Goal: Task Accomplishment & Management: Manage account settings

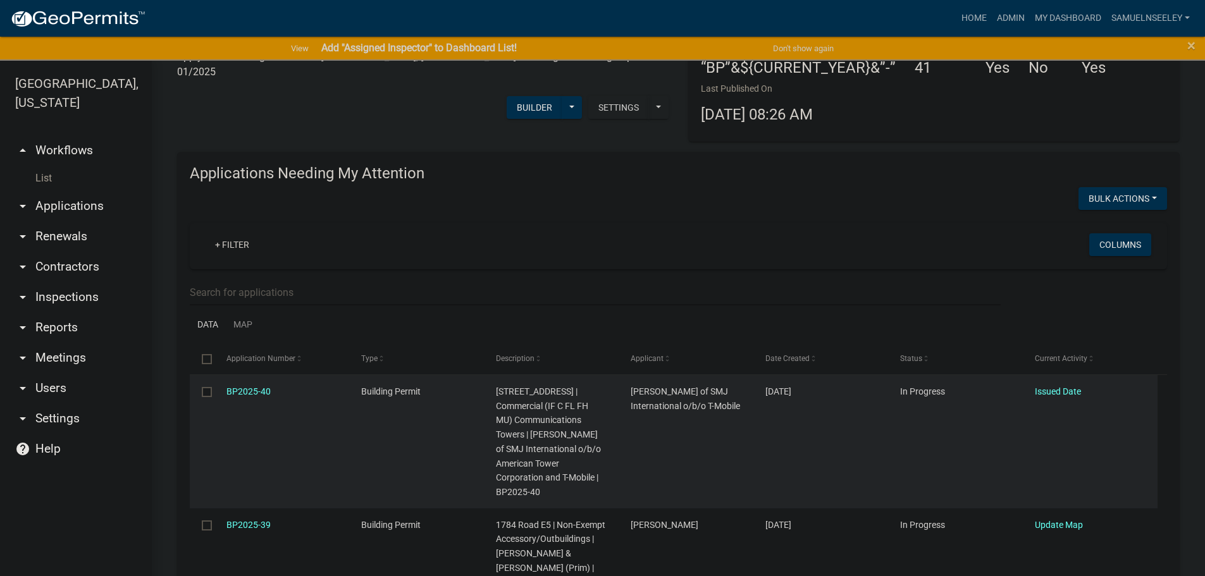
scroll to position [127, 0]
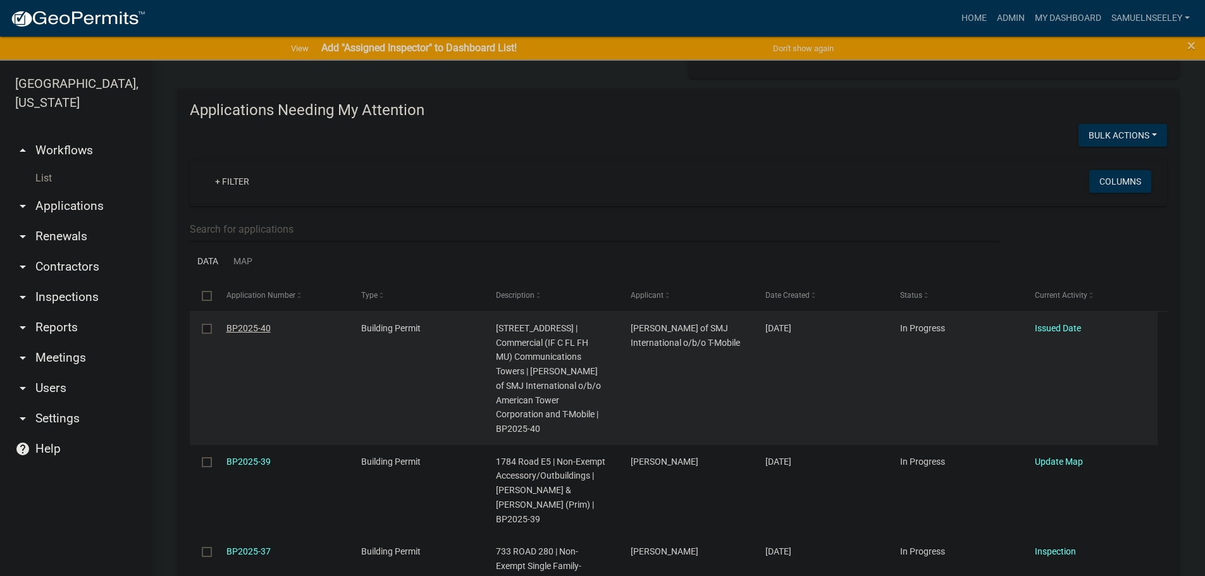
click at [245, 328] on link "BP2025-40" at bounding box center [248, 328] width 44 height 10
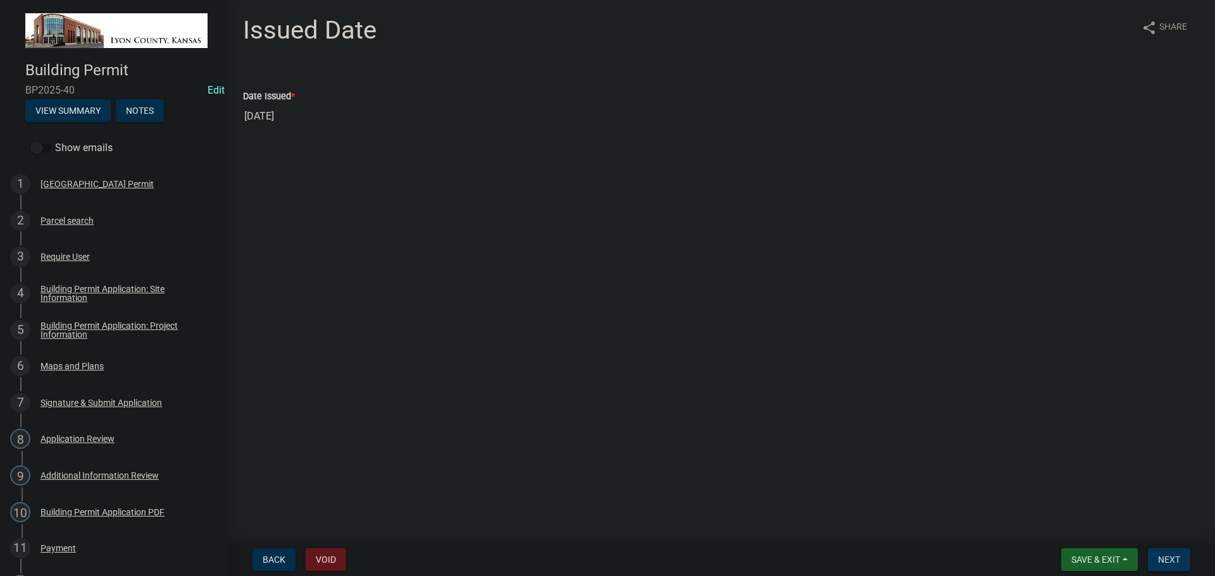
click at [1170, 553] on button "Next" at bounding box center [1169, 559] width 42 height 23
click at [1105, 559] on span "Save & Exit" at bounding box center [1095, 560] width 49 height 10
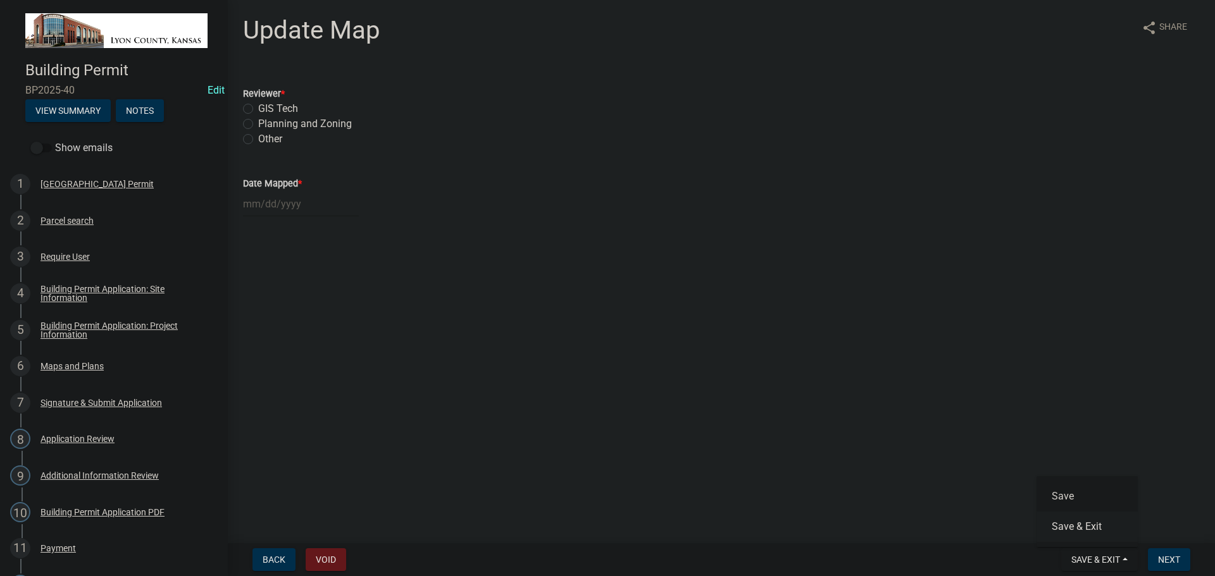
click at [1091, 535] on button "Save & Exit" at bounding box center [1086, 527] width 101 height 30
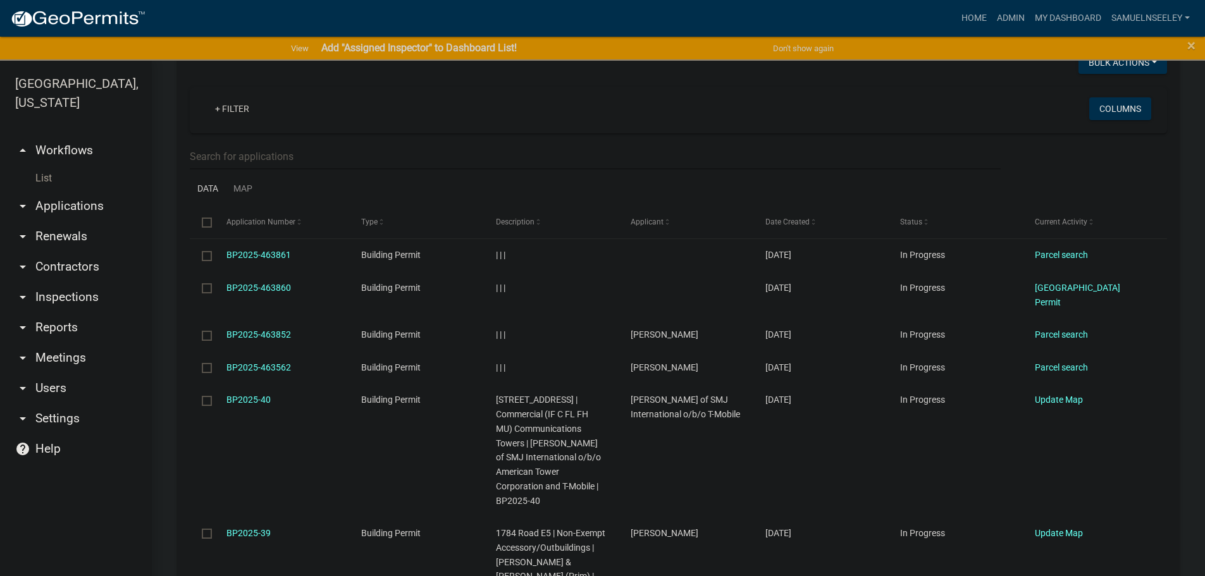
scroll to position [1392, 0]
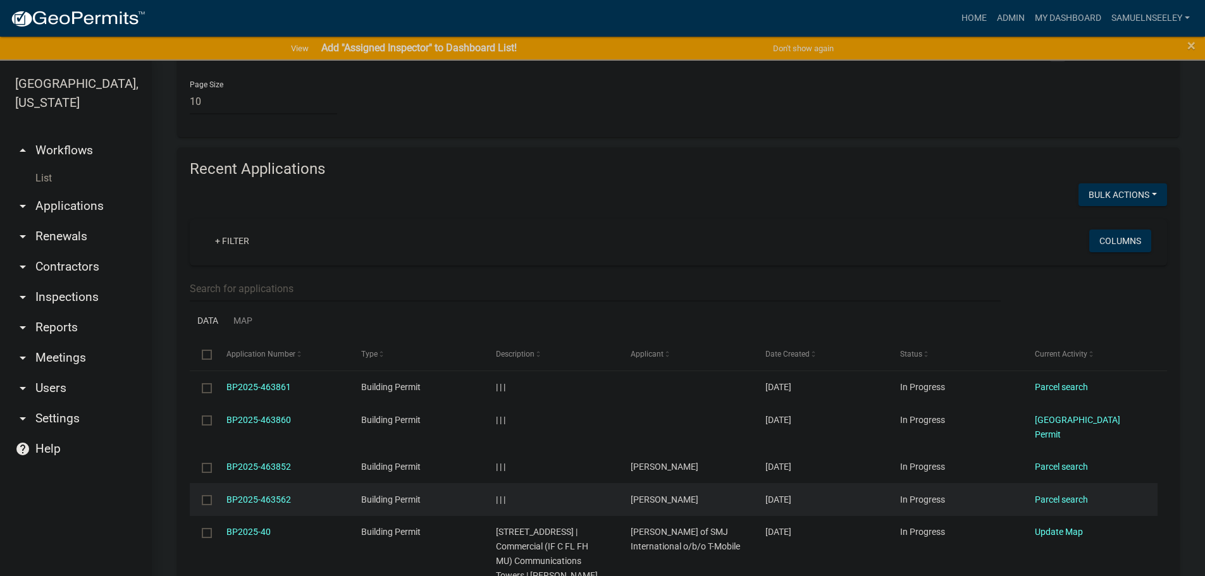
click at [203, 495] on input "checkbox" at bounding box center [206, 499] width 8 height 8
checkbox input "true"
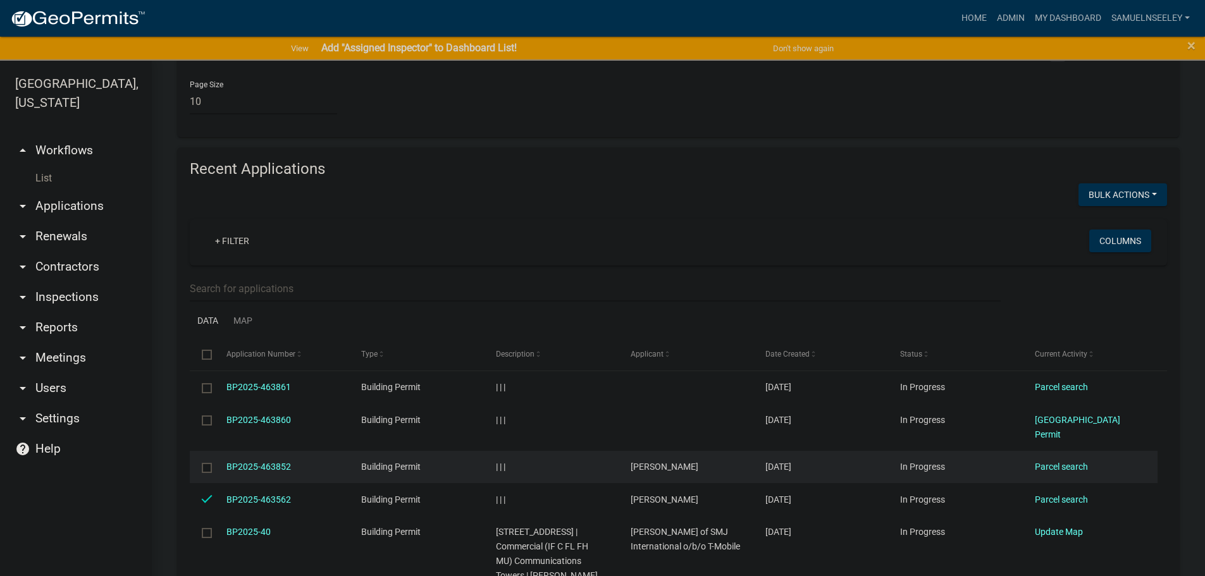
click at [204, 463] on input "checkbox" at bounding box center [206, 467] width 8 height 8
checkbox input "true"
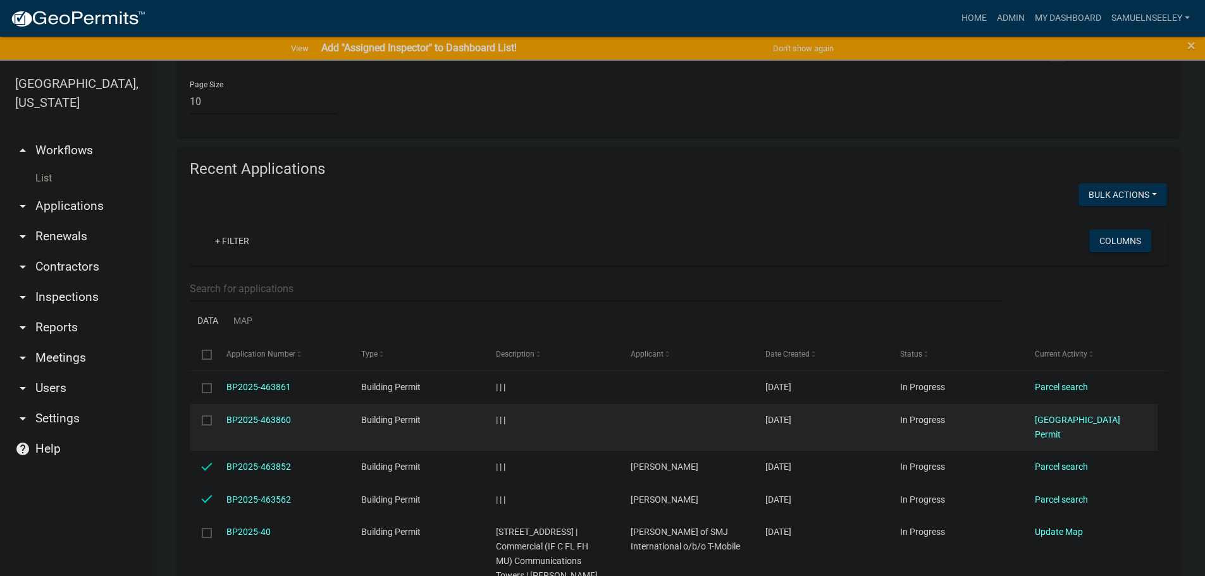
click at [204, 416] on input "checkbox" at bounding box center [206, 420] width 8 height 8
checkbox input "true"
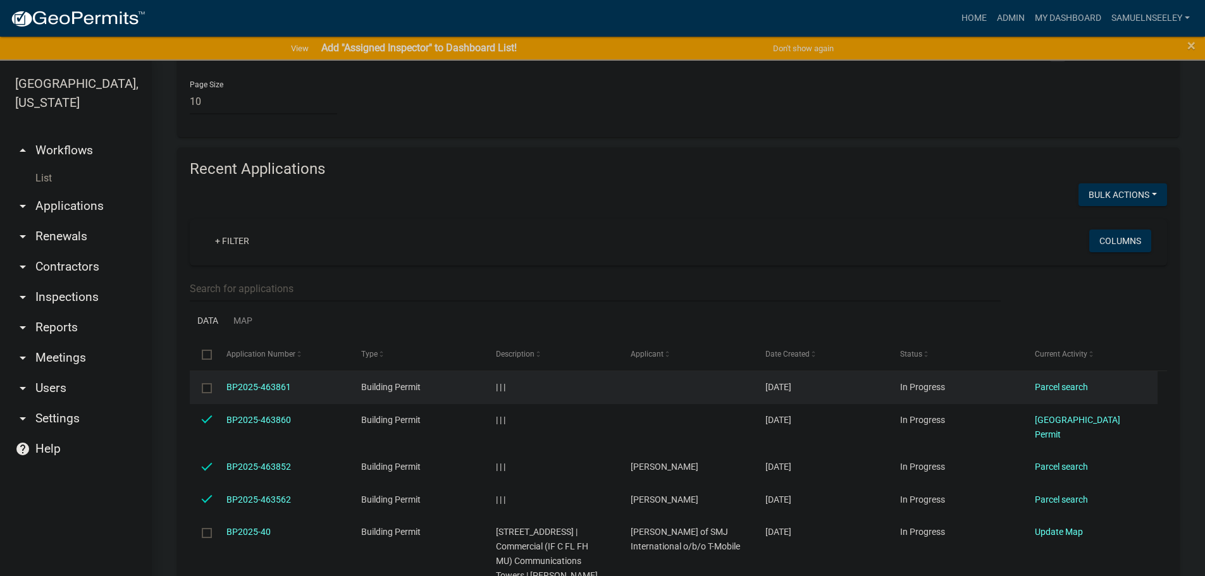
click at [207, 383] on input "checkbox" at bounding box center [206, 387] width 8 height 8
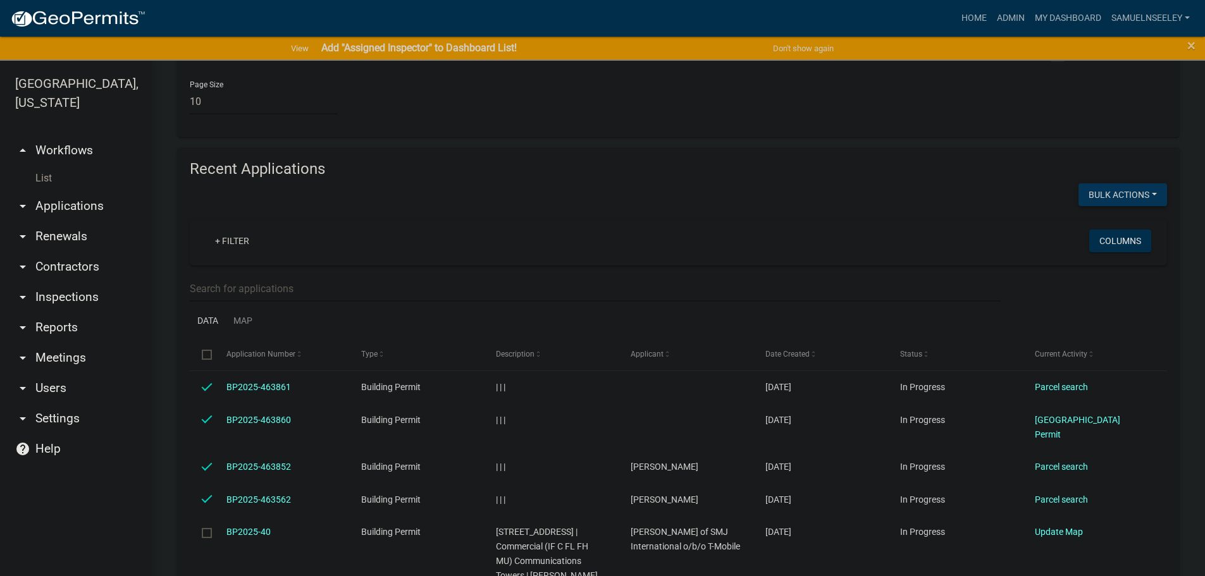
click at [1103, 213] on button "Void" at bounding box center [1116, 228] width 101 height 30
checkbox input "false"
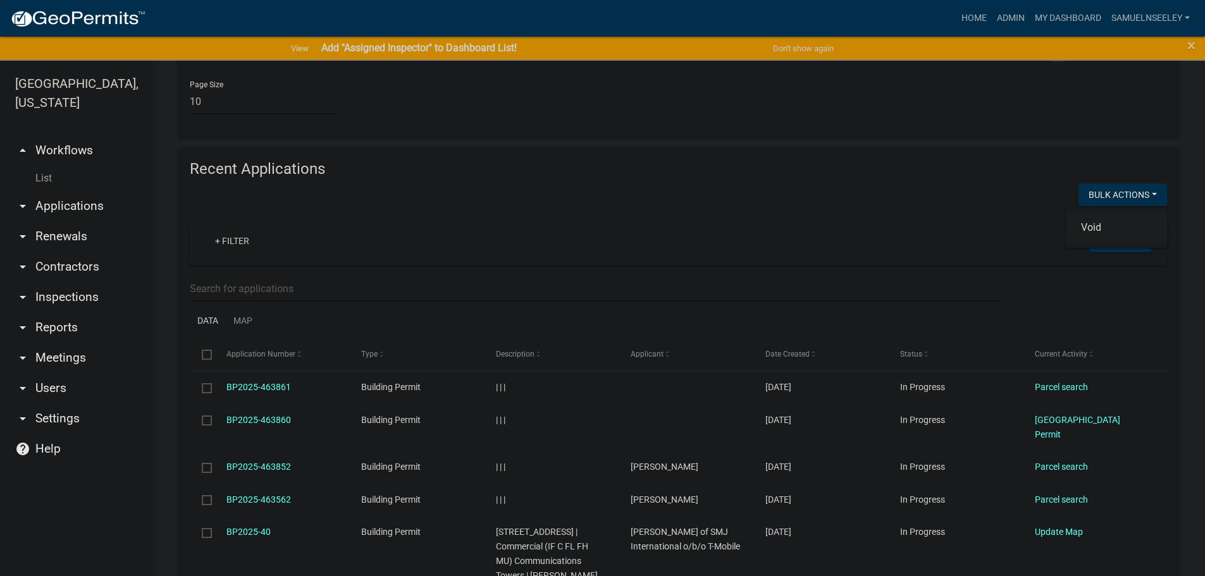
checkbox input "false"
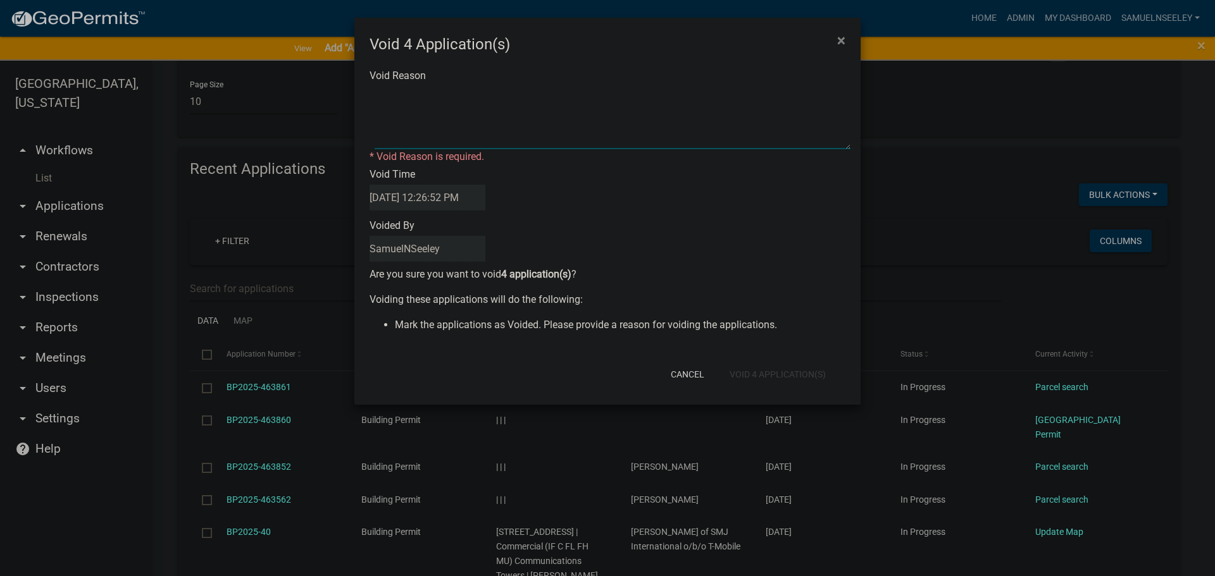
click at [411, 95] on textarea "Void Reason" at bounding box center [612, 117] width 476 height 63
type textarea "XX"
click at [765, 377] on form "Void 4 Application(s) × Void Reason * Void Reason is required. Void Time [DATE]…" at bounding box center [607, 206] width 506 height 376
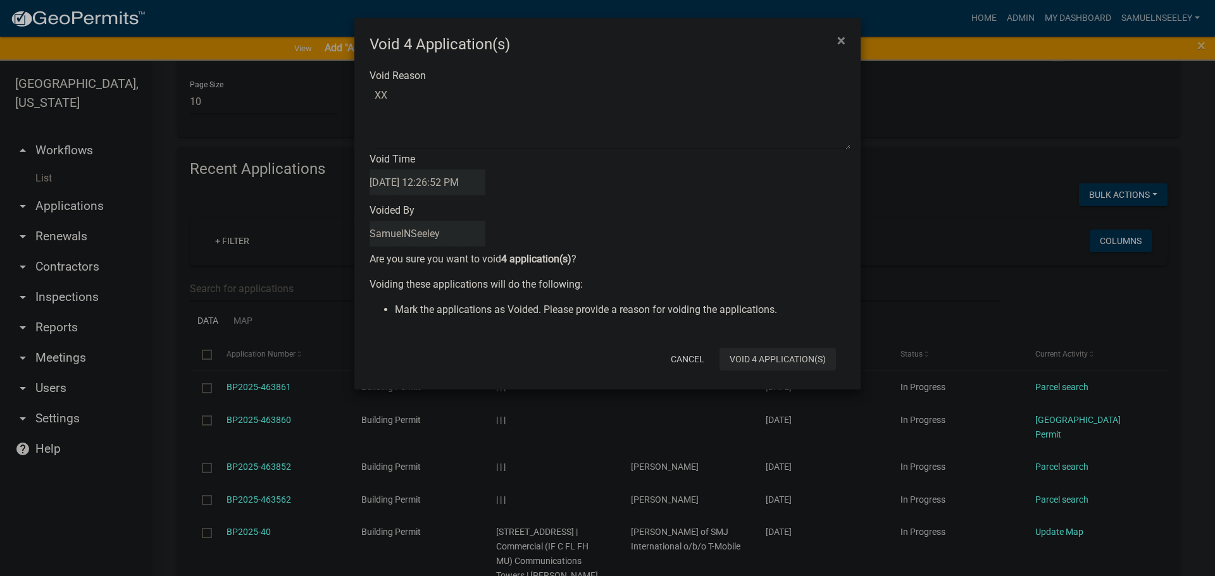
click at [767, 365] on button "Void 4 Application(s)" at bounding box center [777, 359] width 116 height 23
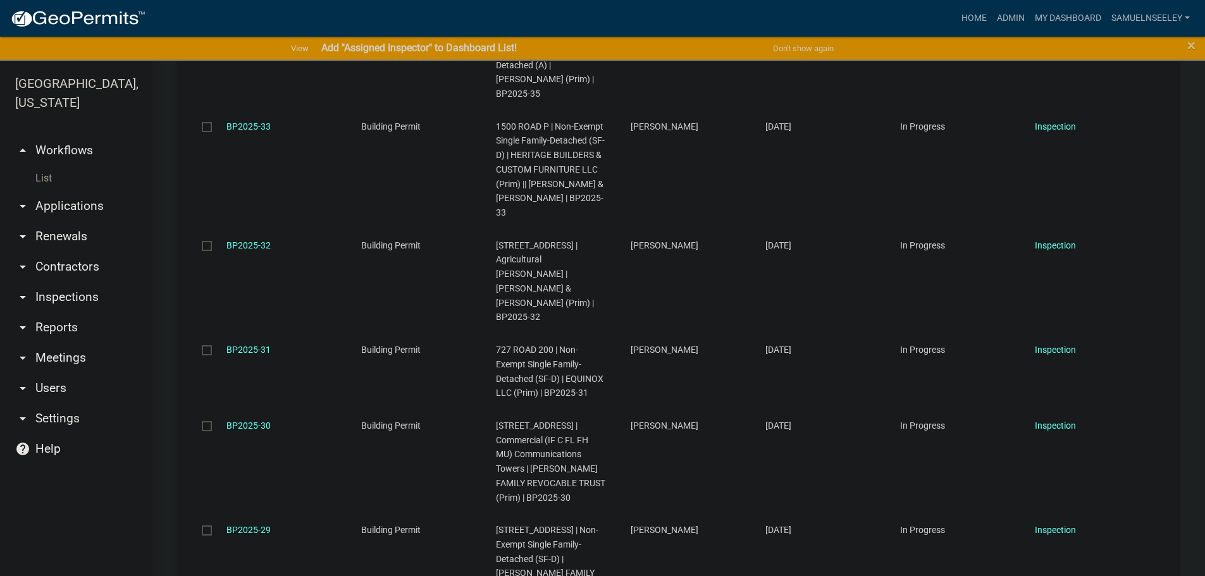
scroll to position [380, 0]
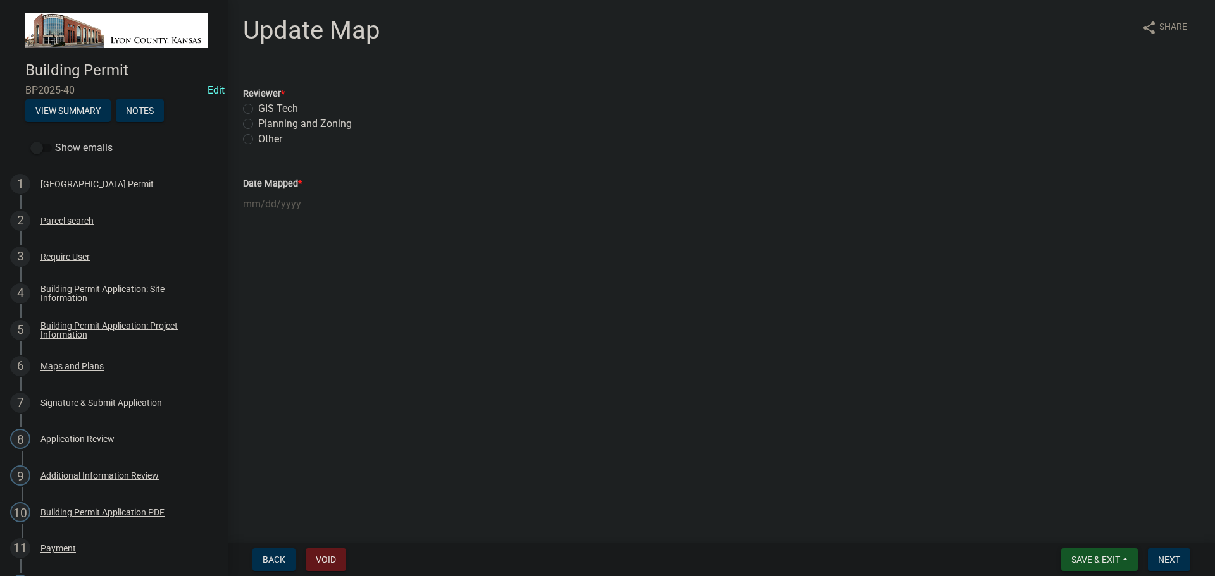
click at [1103, 562] on span "Save & Exit" at bounding box center [1095, 560] width 49 height 10
click at [1087, 536] on button "Save & Exit" at bounding box center [1086, 527] width 101 height 30
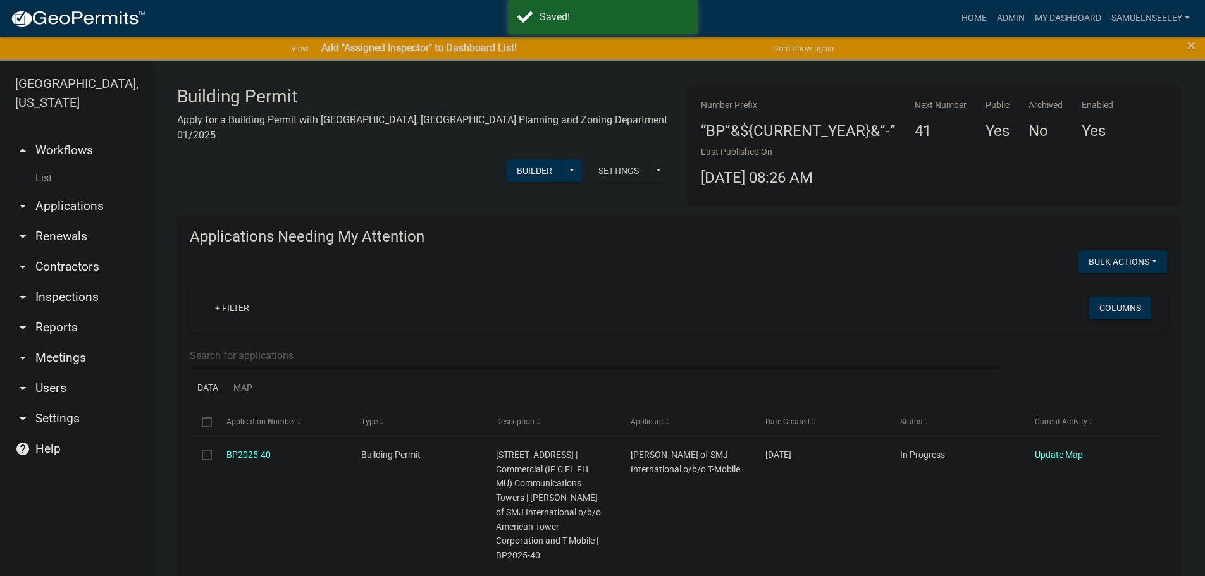
click at [44, 166] on link "List" at bounding box center [76, 178] width 152 height 25
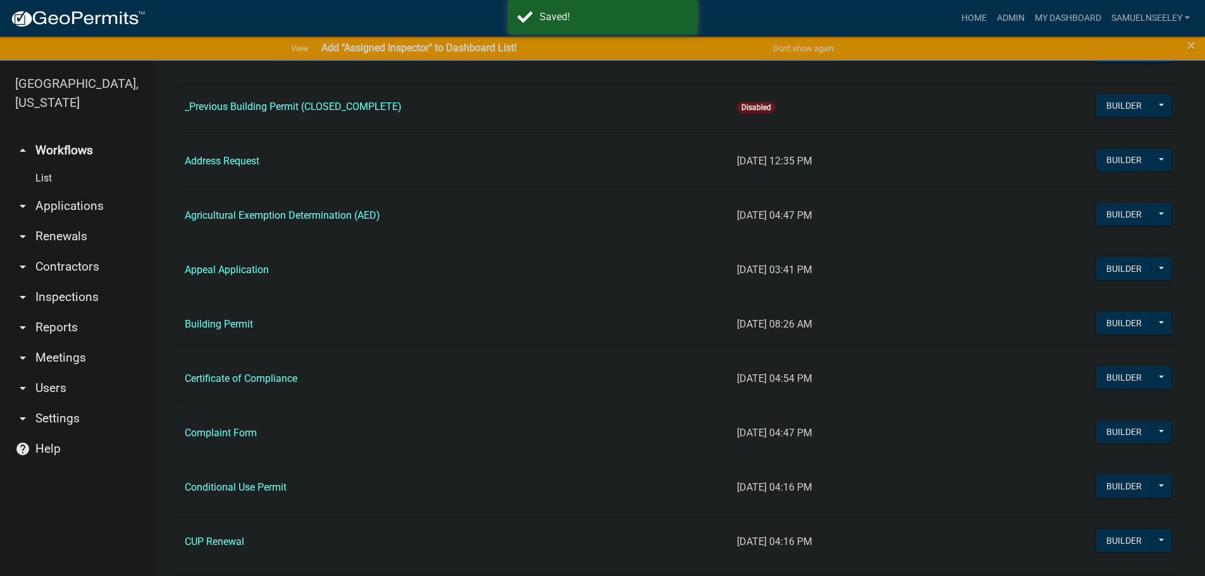
scroll to position [380, 0]
click at [235, 323] on link "Building Permit" at bounding box center [219, 324] width 68 height 12
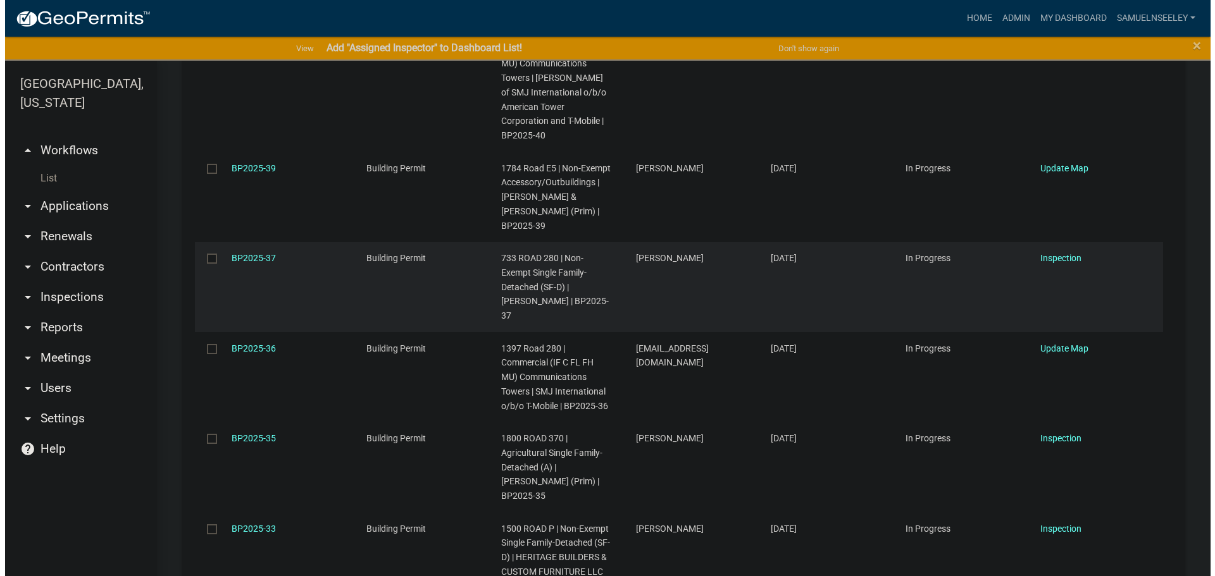
scroll to position [443, 0]
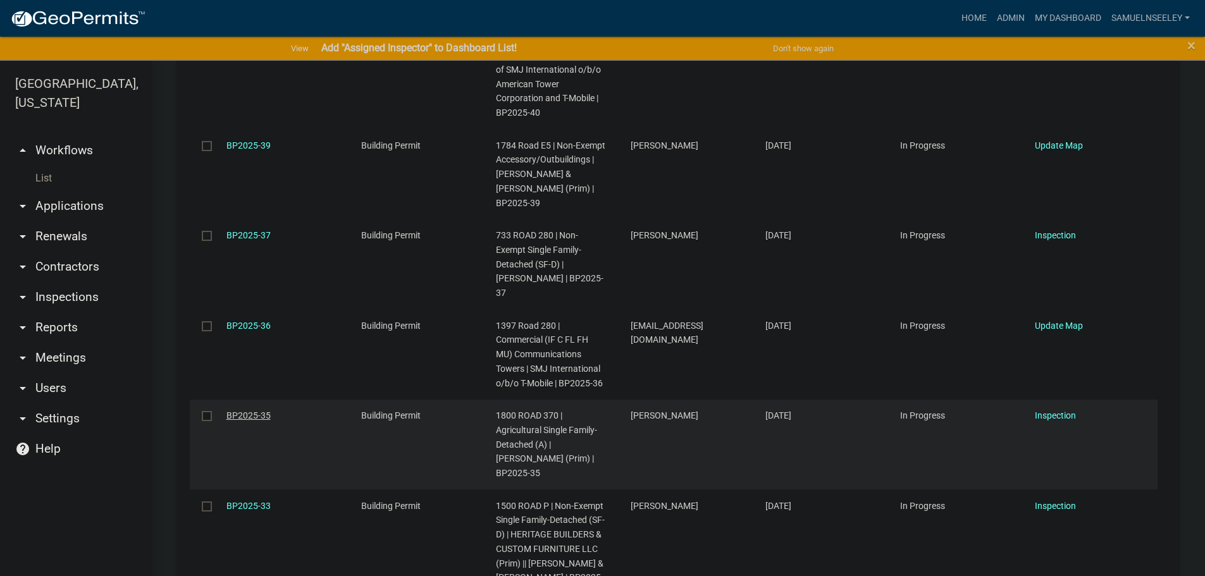
click at [248, 411] on link "BP2025-35" at bounding box center [248, 416] width 44 height 10
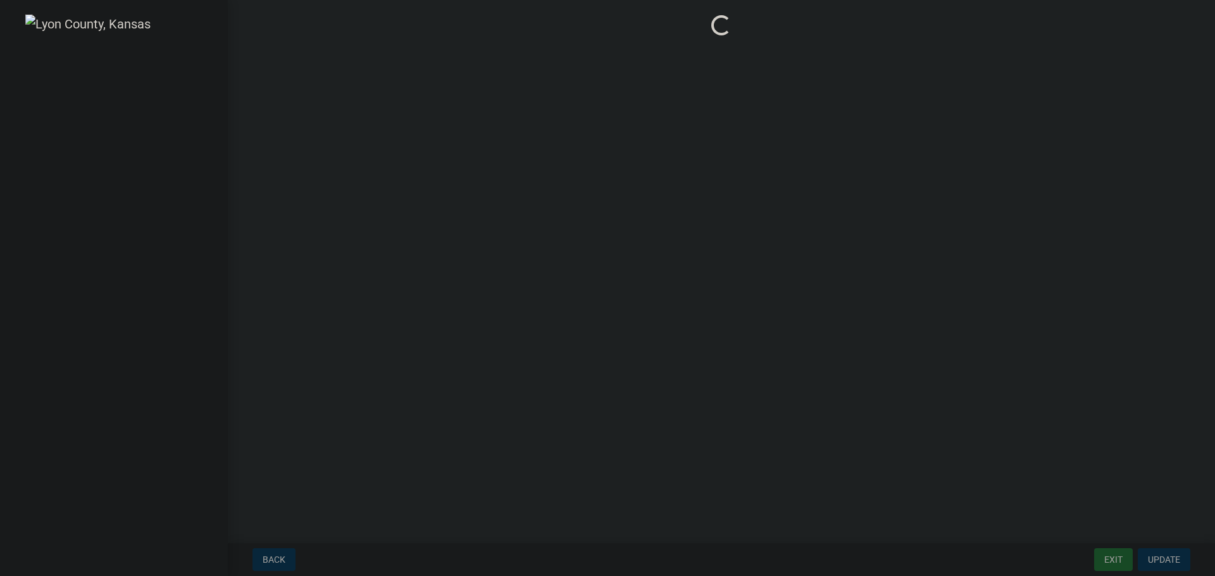
select select "ea04a6fd-51ae-4c6d-a371-02b529e31645"
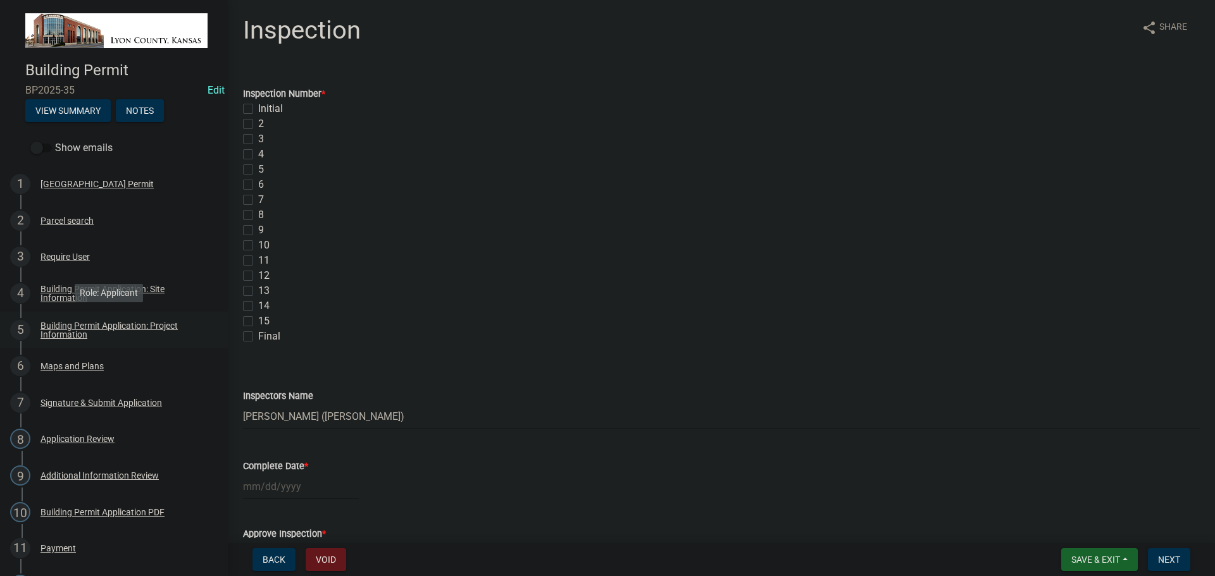
click at [73, 322] on div "Building Permit Application: Project Information" at bounding box center [123, 330] width 167 height 18
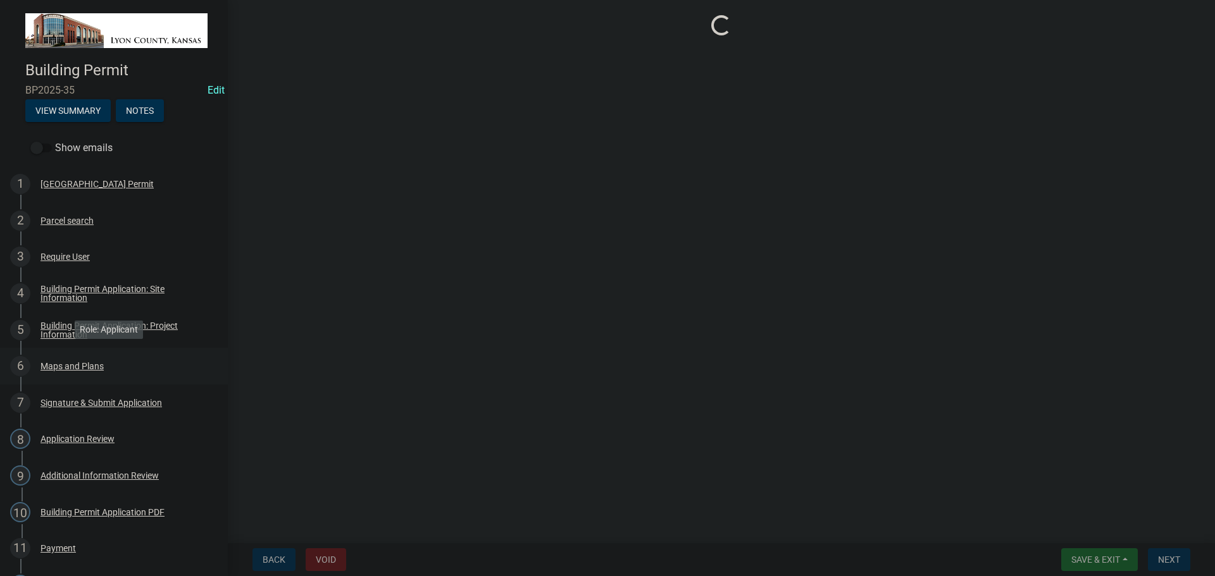
click at [73, 365] on div "Maps and Plans" at bounding box center [71, 366] width 63 height 9
select select "f6e40391-bfa9-433a-ad1b-1618de68da42"
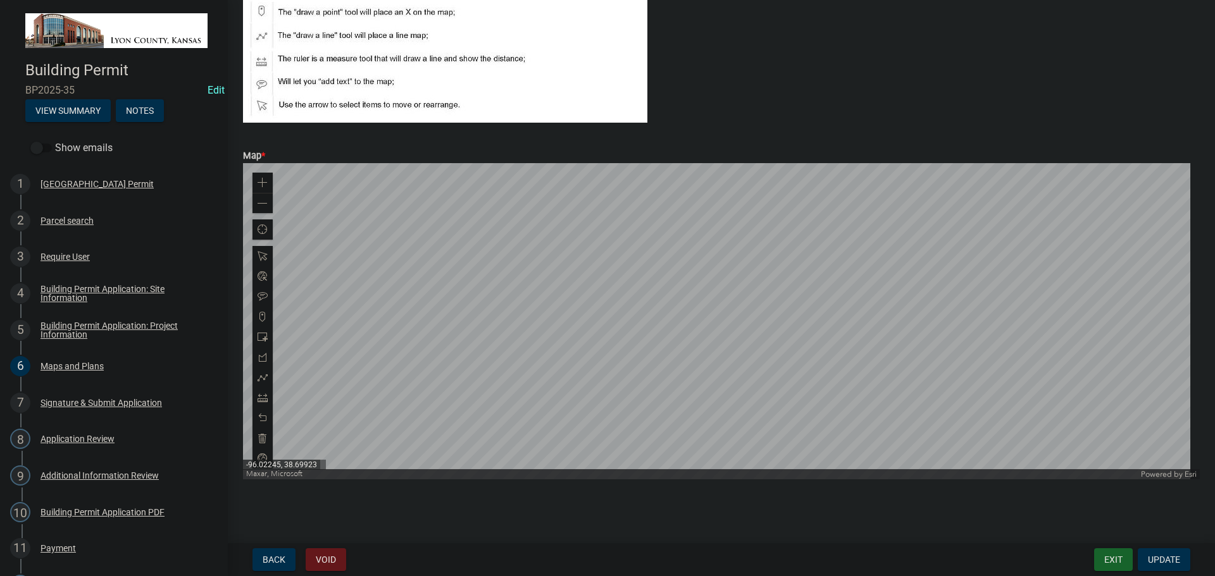
scroll to position [445, 0]
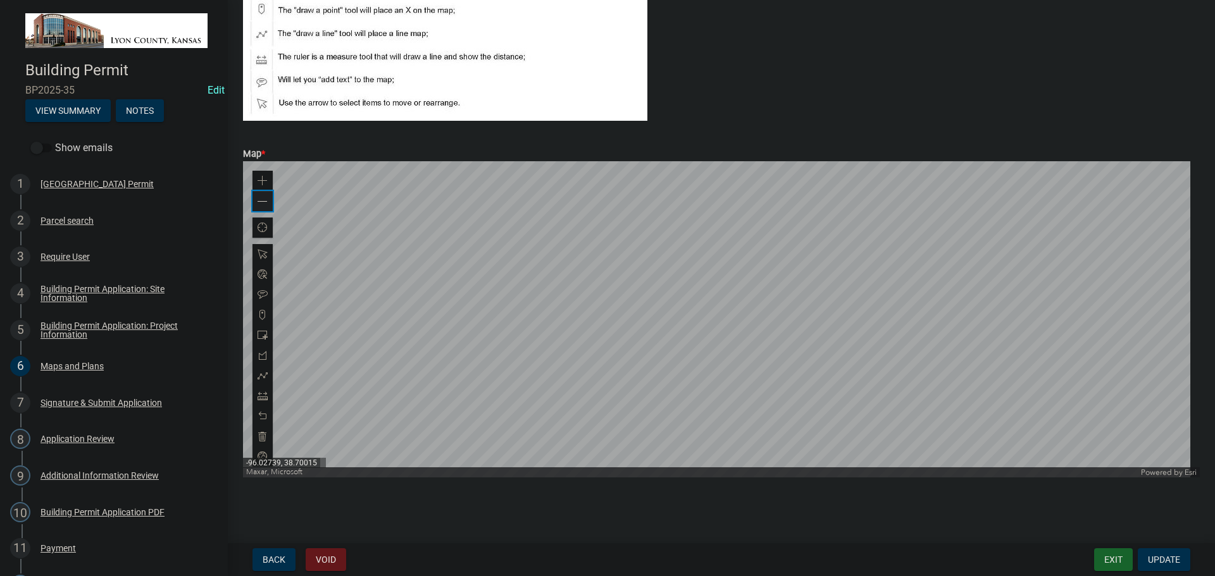
click at [263, 202] on span at bounding box center [262, 202] width 10 height 10
click at [1115, 560] on button "Exit" at bounding box center [1113, 559] width 39 height 23
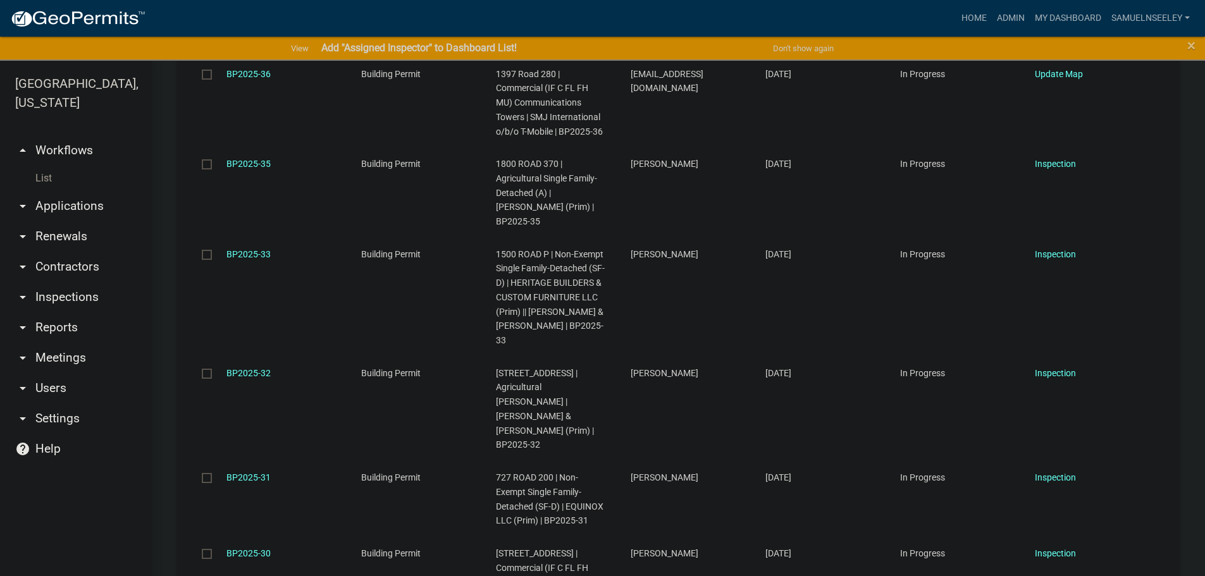
scroll to position [633, 0]
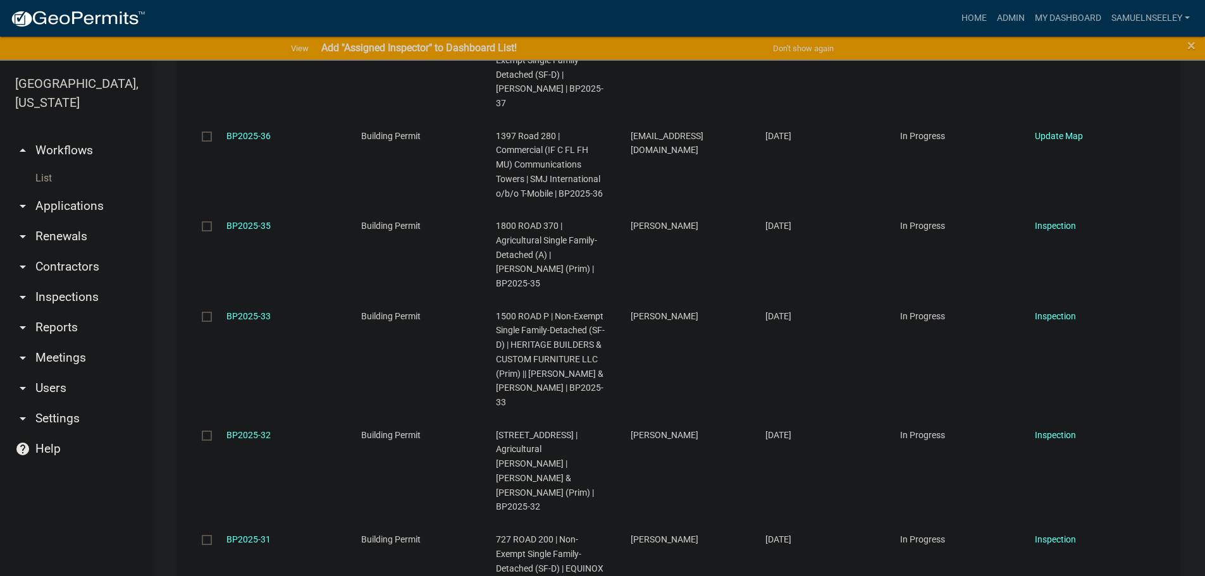
click at [42, 166] on link "List" at bounding box center [76, 178] width 152 height 25
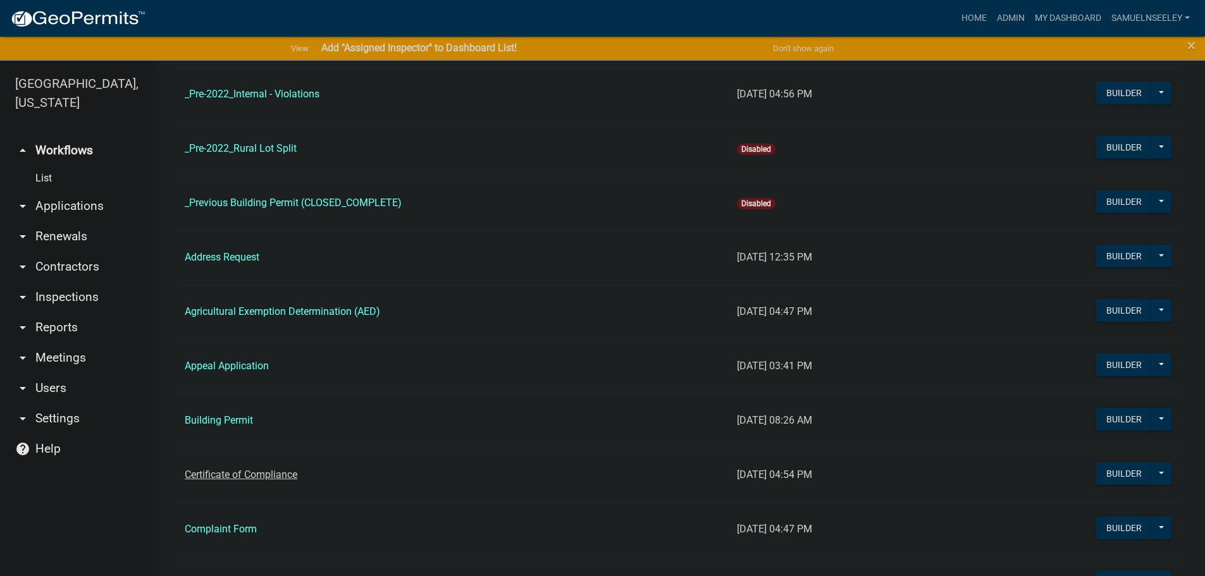
scroll to position [316, 0]
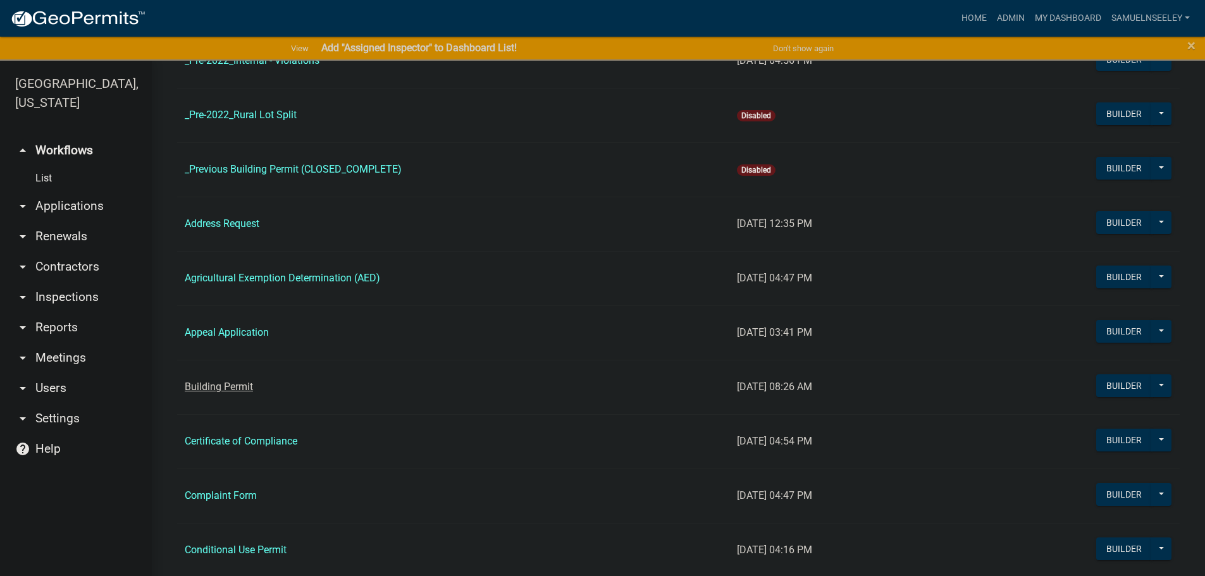
click at [230, 391] on link "Building Permit" at bounding box center [219, 387] width 68 height 12
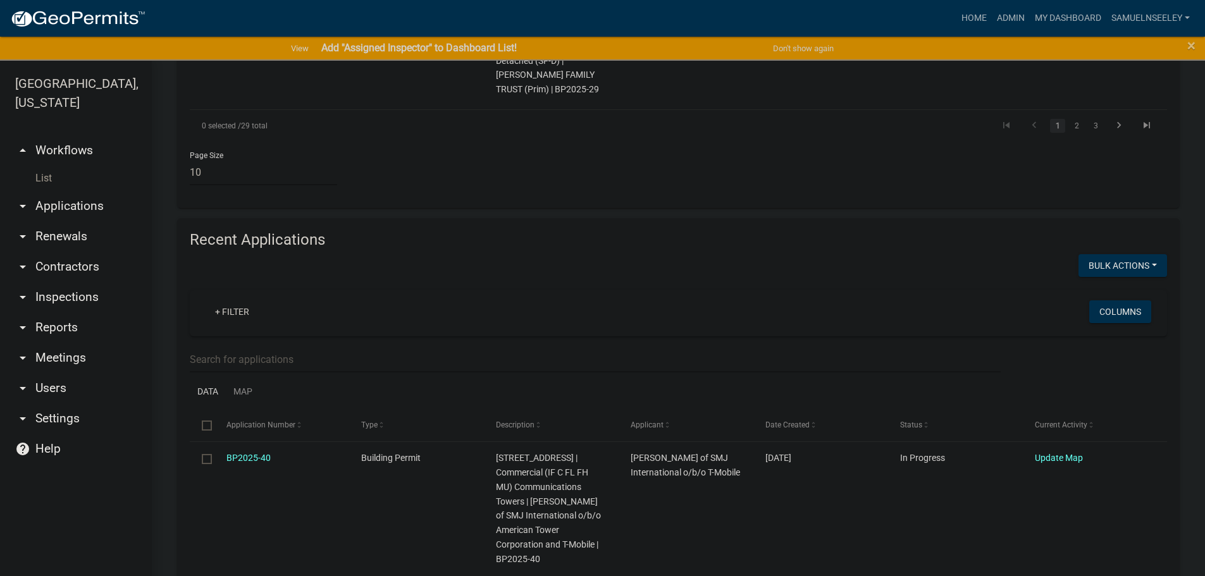
scroll to position [1328, 0]
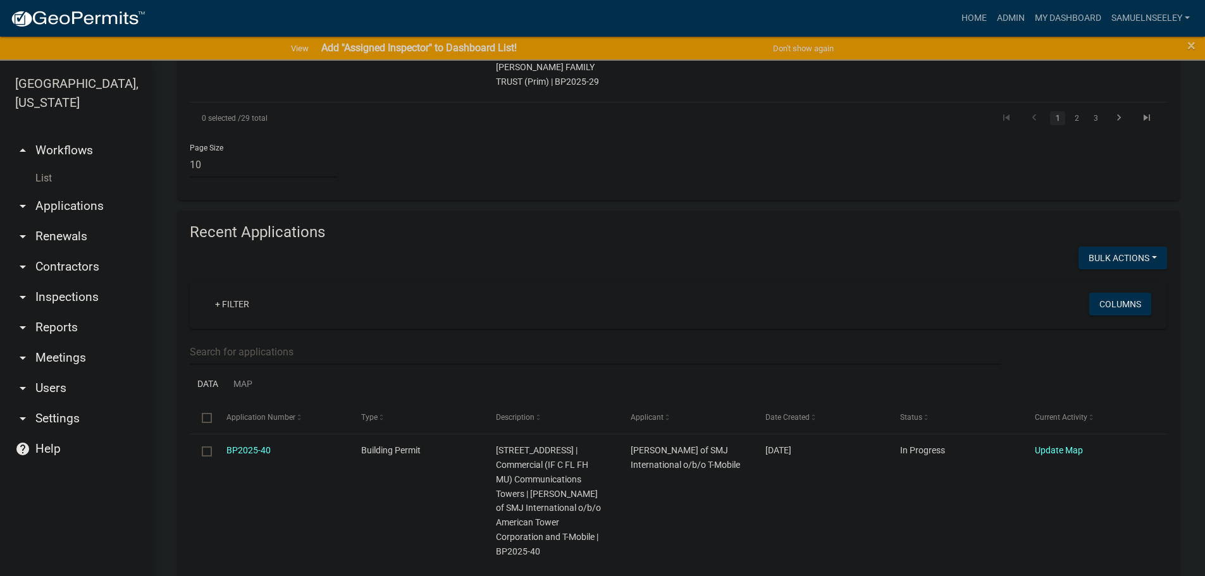
click at [42, 166] on link "List" at bounding box center [76, 178] width 152 height 25
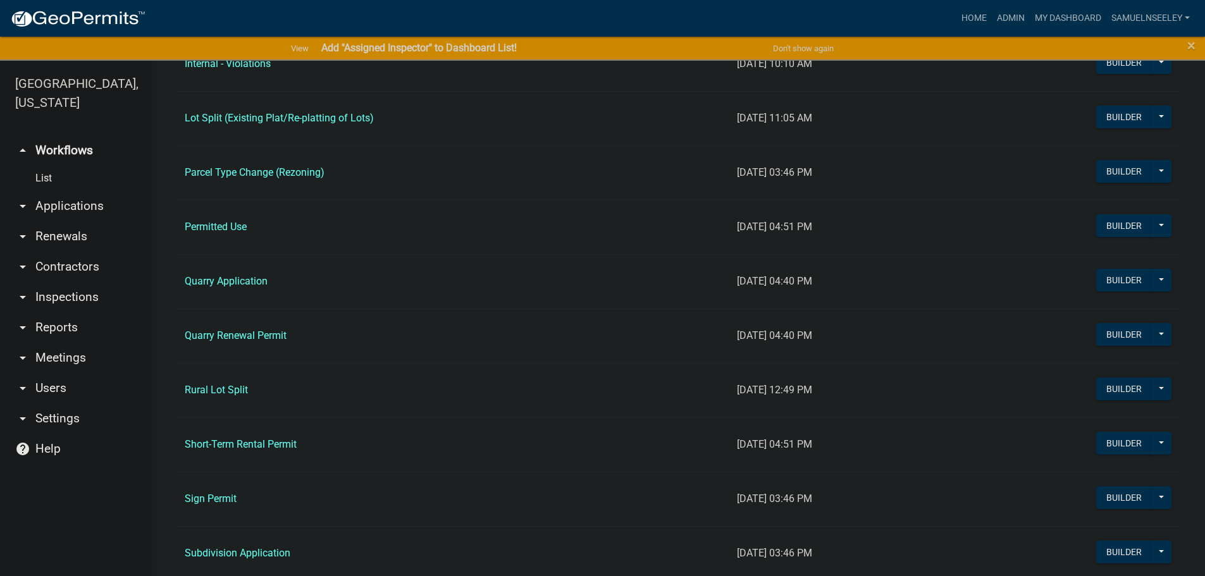
scroll to position [1075, 0]
click at [207, 393] on td "Rural Lot Split" at bounding box center [453, 389] width 552 height 54
click at [204, 388] on link "Rural Lot Split" at bounding box center [216, 389] width 63 height 12
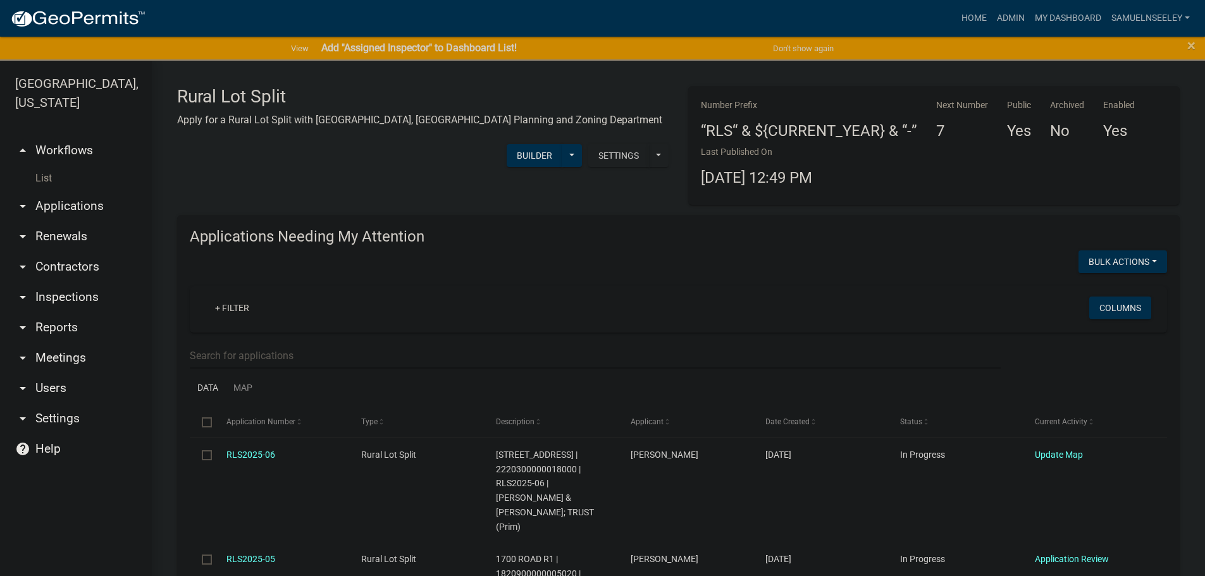
click at [45, 166] on link "List" at bounding box center [76, 178] width 152 height 25
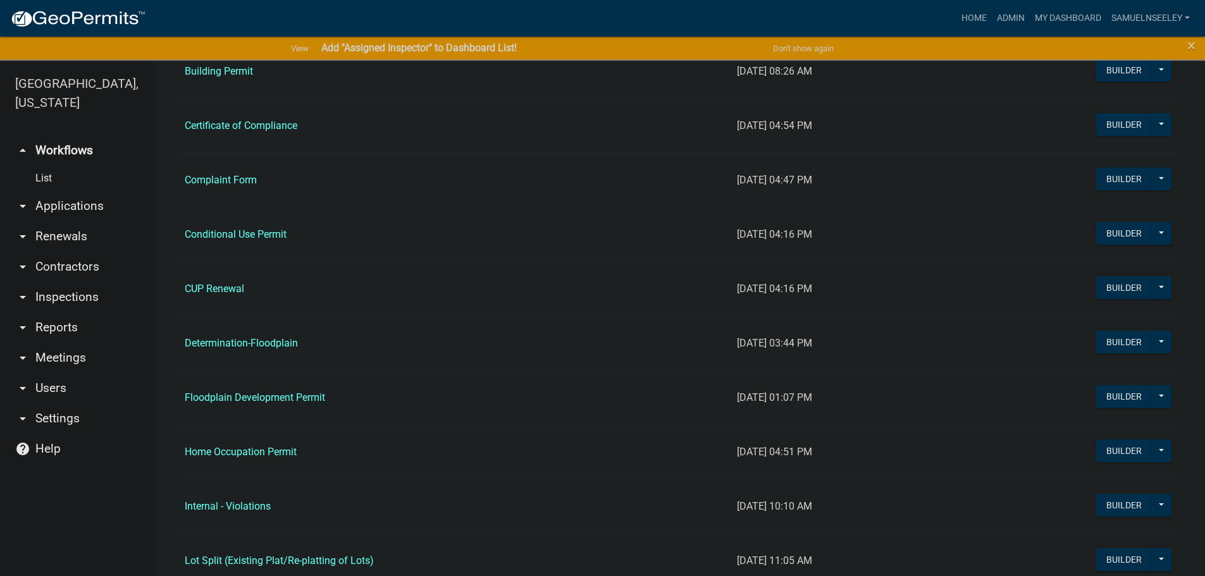
scroll to position [633, 0]
click at [248, 398] on link "Floodplain Development Permit" at bounding box center [255, 397] width 140 height 12
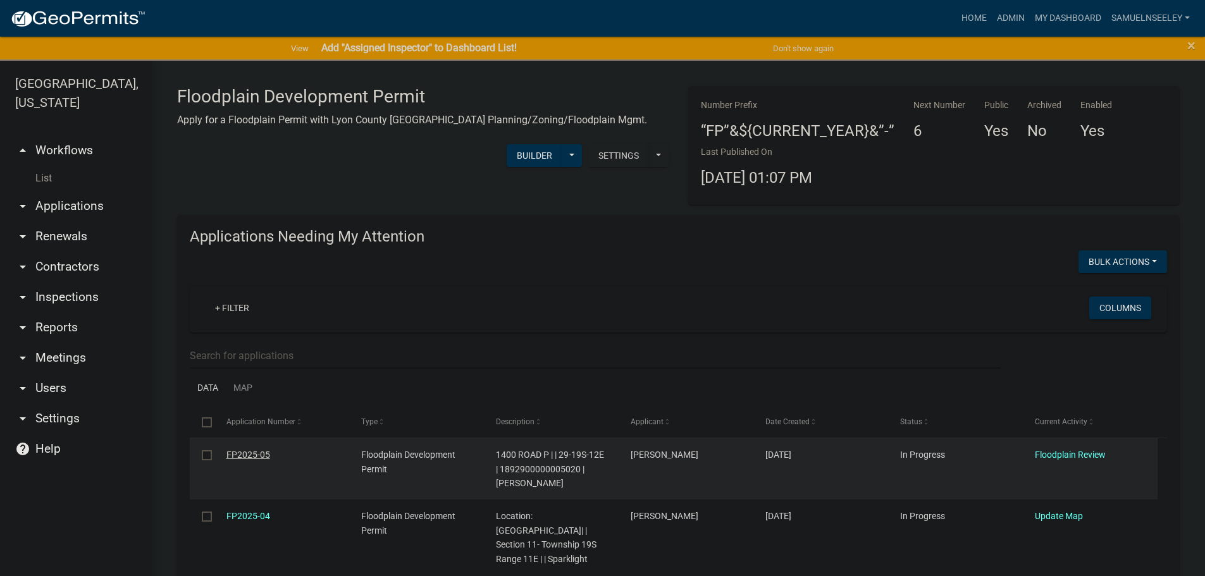
click at [247, 456] on link "FP2025-05" at bounding box center [248, 455] width 44 height 10
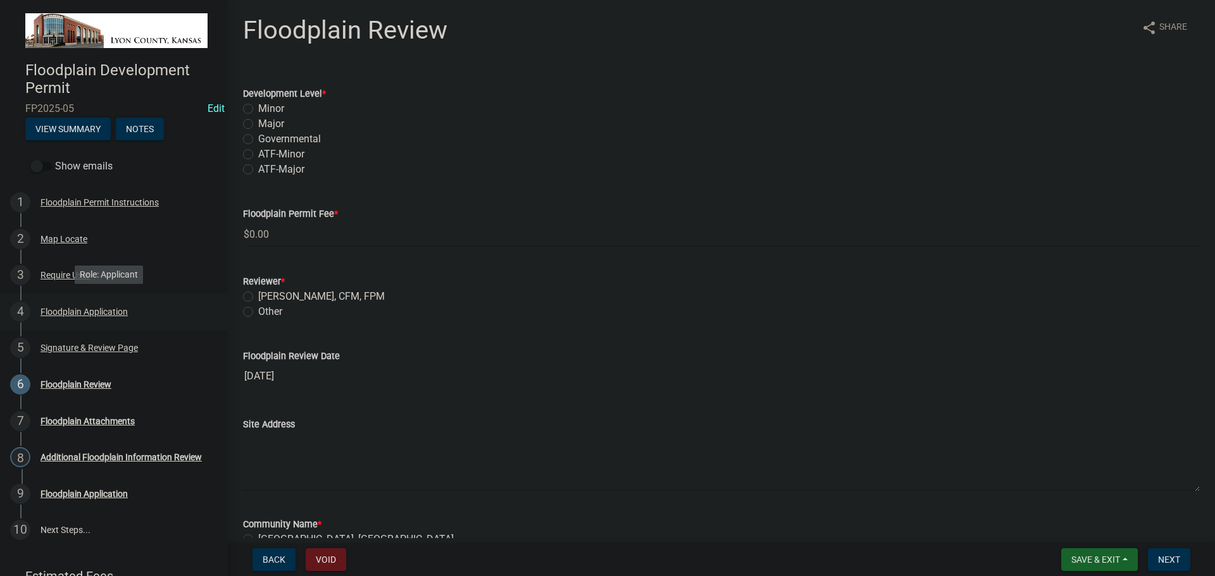
click at [63, 311] on div "Floodplain Application" at bounding box center [83, 311] width 87 height 9
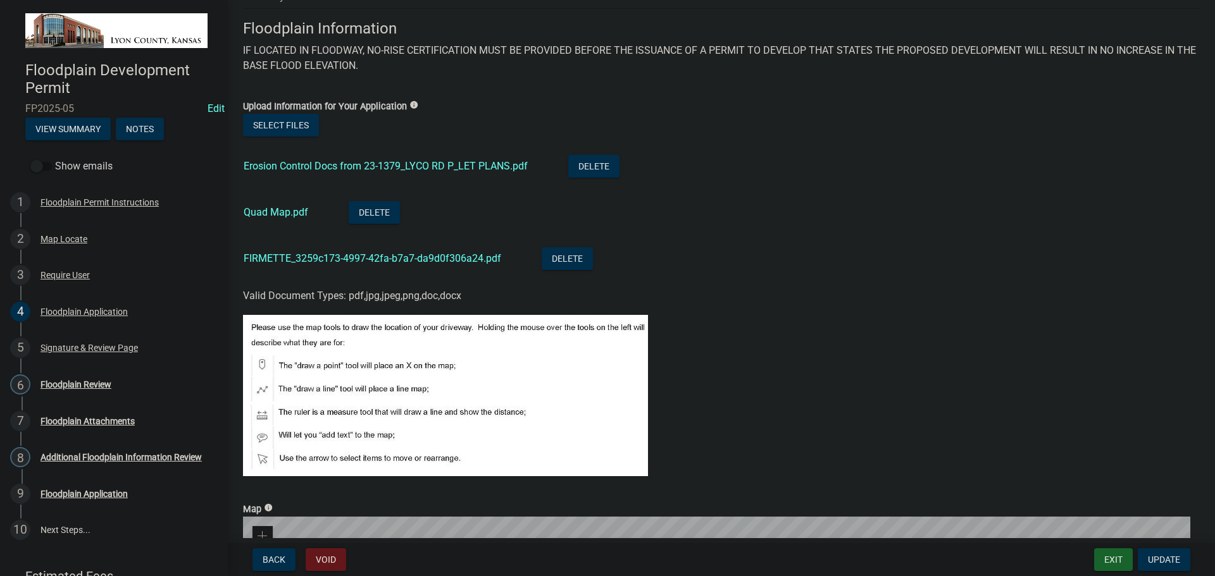
scroll to position [548, 0]
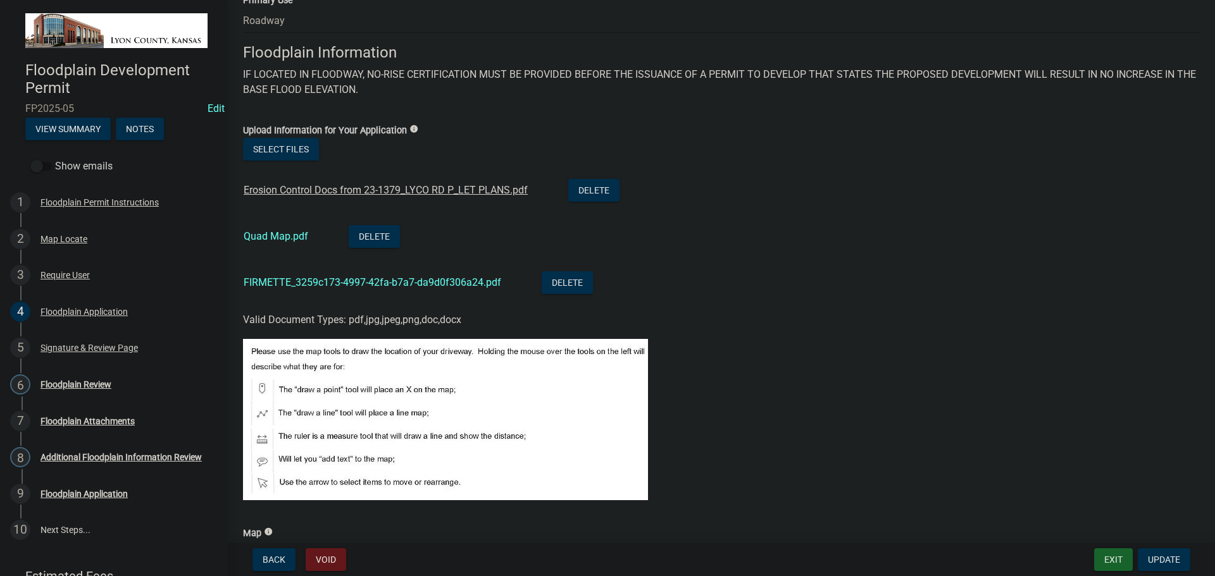
click at [352, 194] on link "Erosion Control Docs from 23-1379_LYCO RD P_LET PLANS.pdf" at bounding box center [386, 190] width 284 height 12
click at [266, 230] on link "Quad Map.pdf" at bounding box center [276, 236] width 65 height 12
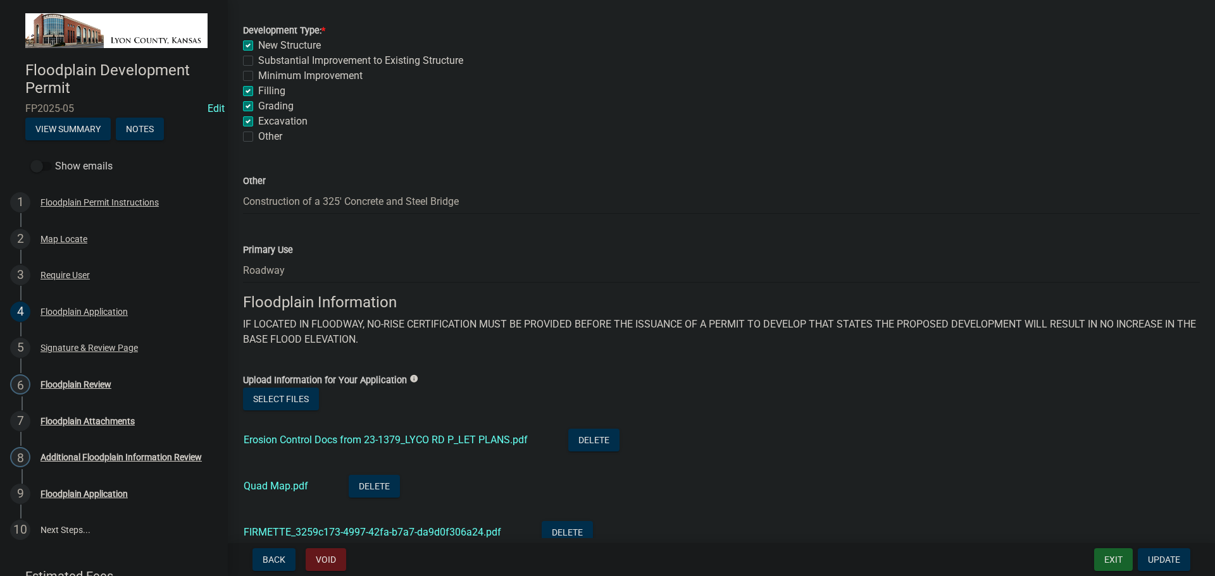
scroll to position [295, 0]
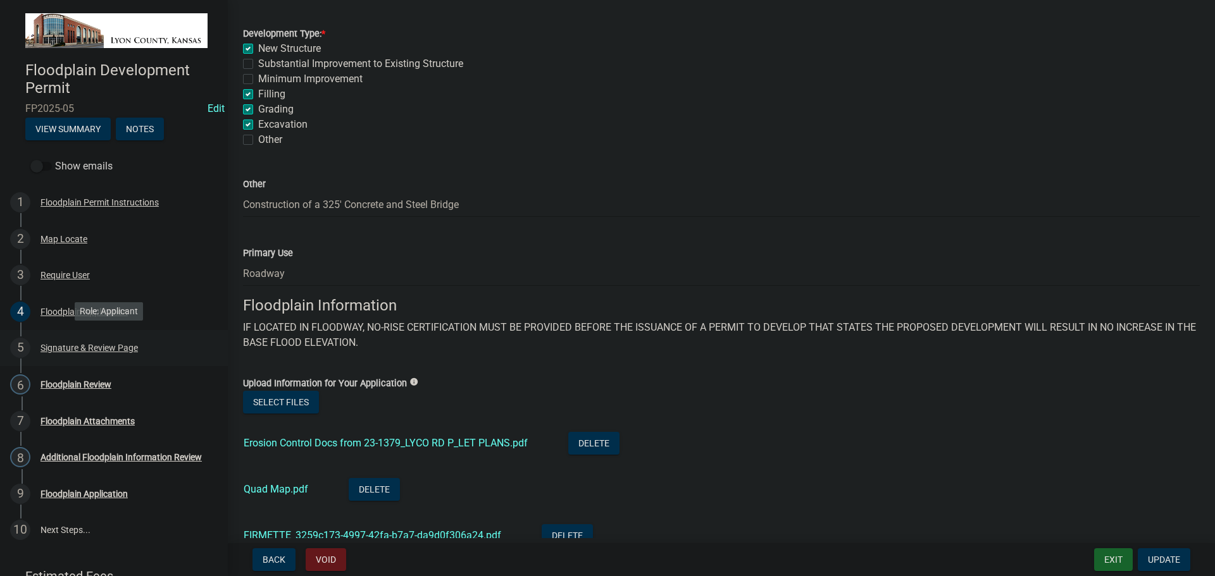
click at [65, 345] on div "Signature & Review Page" at bounding box center [88, 347] width 97 height 9
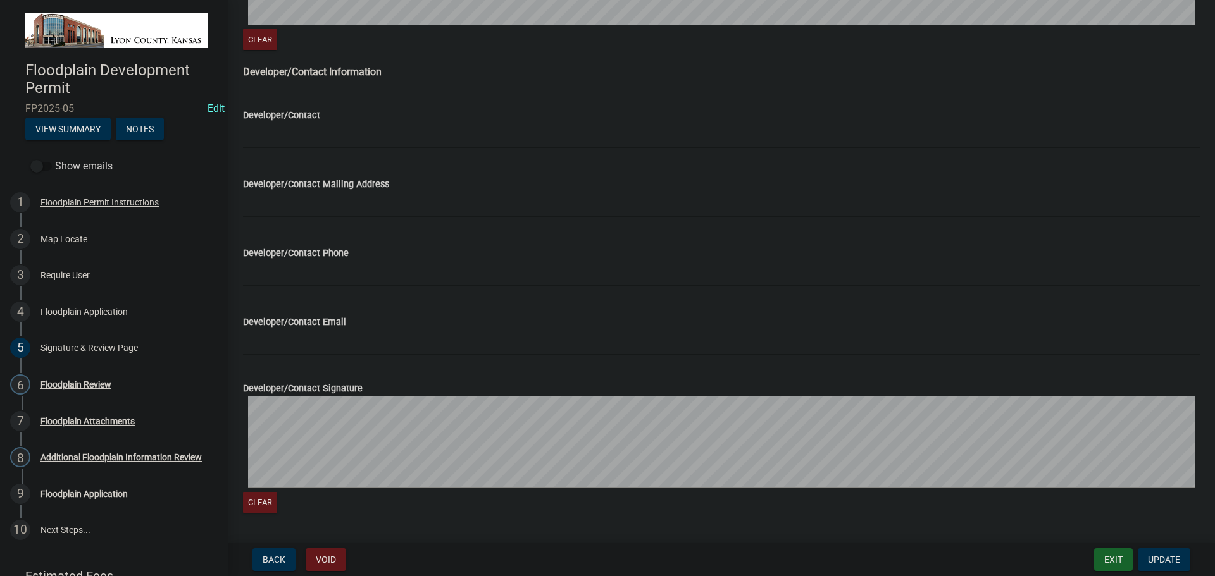
scroll to position [734, 0]
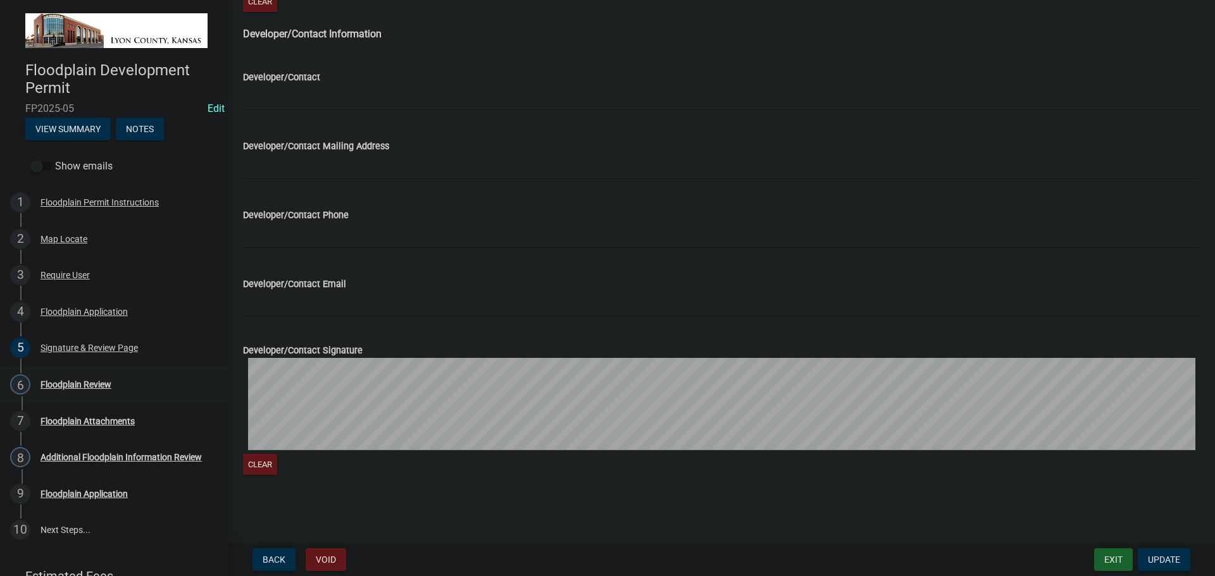
click at [85, 387] on div "Floodplain Review" at bounding box center [75, 384] width 71 height 9
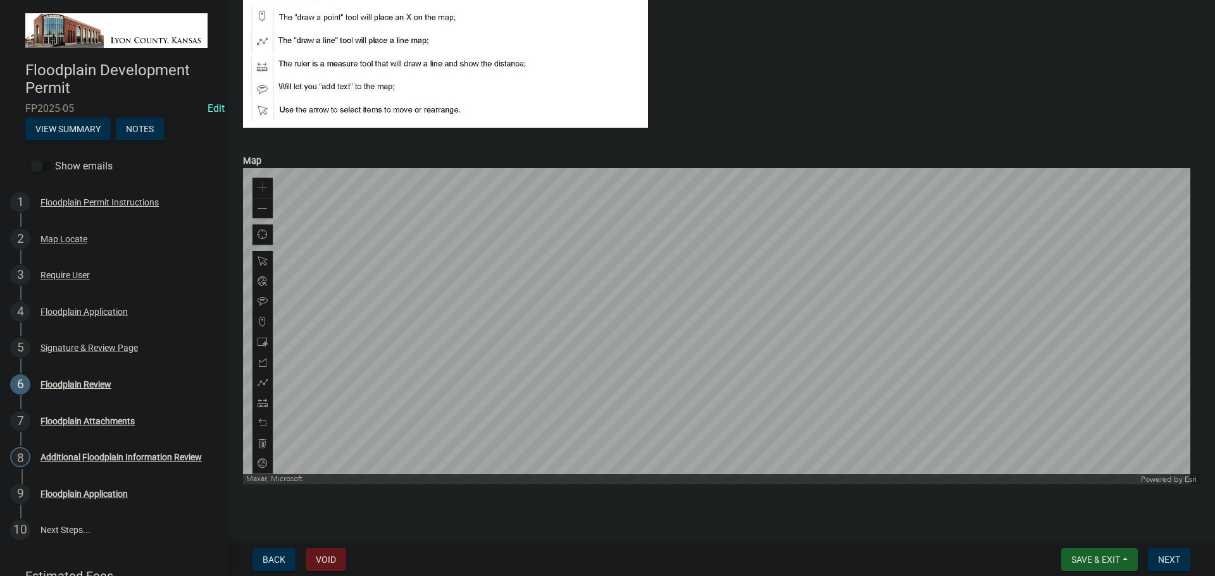
scroll to position [1649, 0]
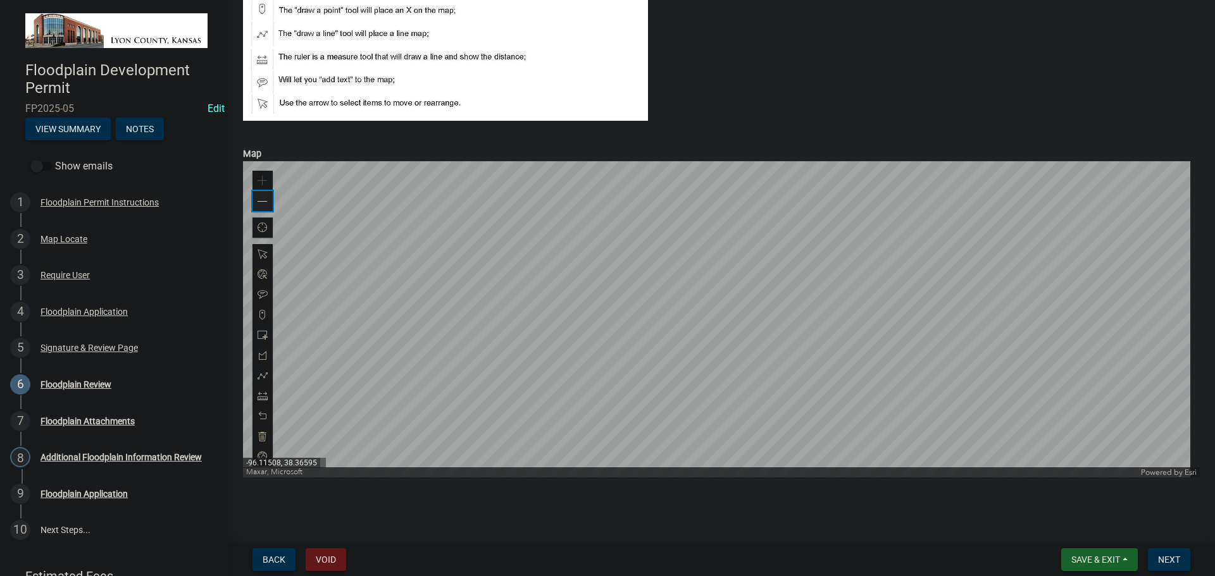
click at [259, 202] on span at bounding box center [262, 202] width 10 height 10
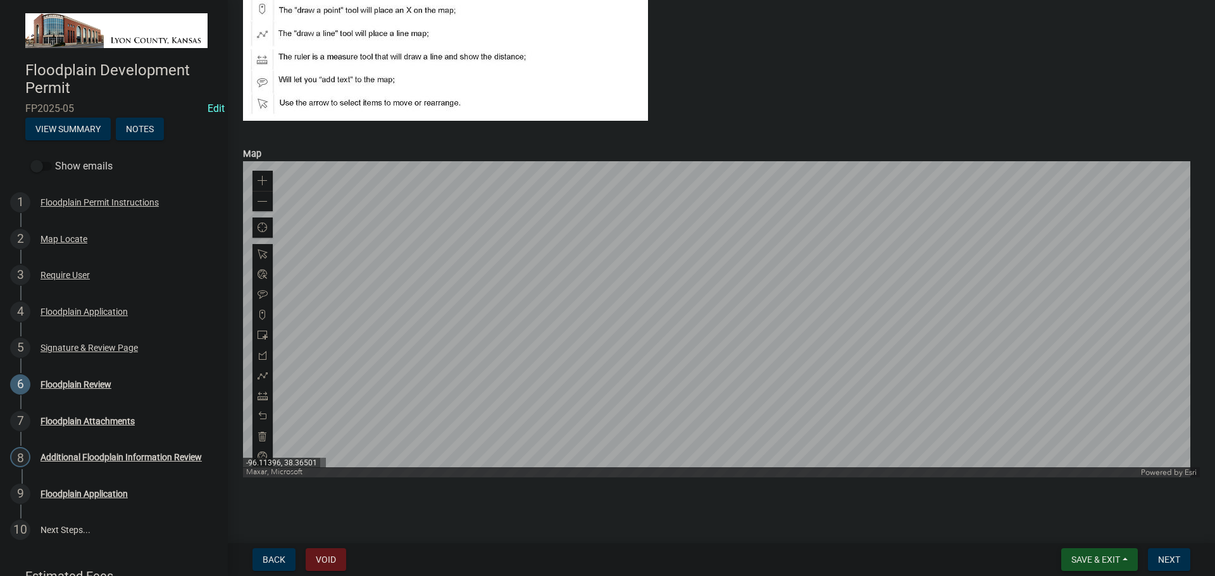
click at [1085, 556] on span "Save & Exit" at bounding box center [1095, 560] width 49 height 10
click at [1085, 529] on button "Save & Exit" at bounding box center [1086, 527] width 101 height 30
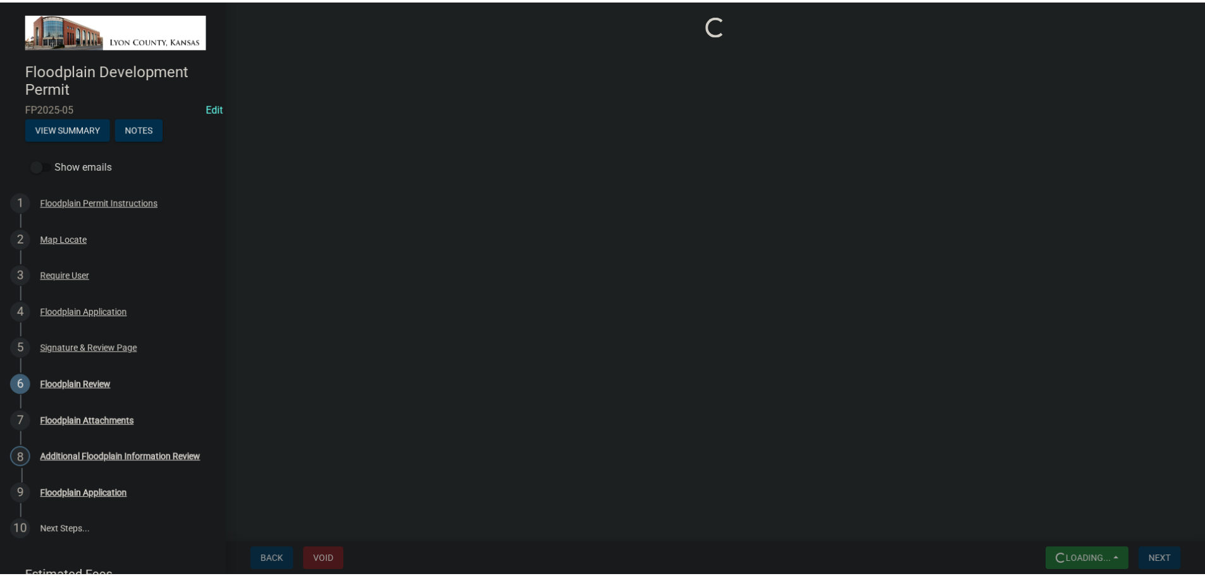
scroll to position [0, 0]
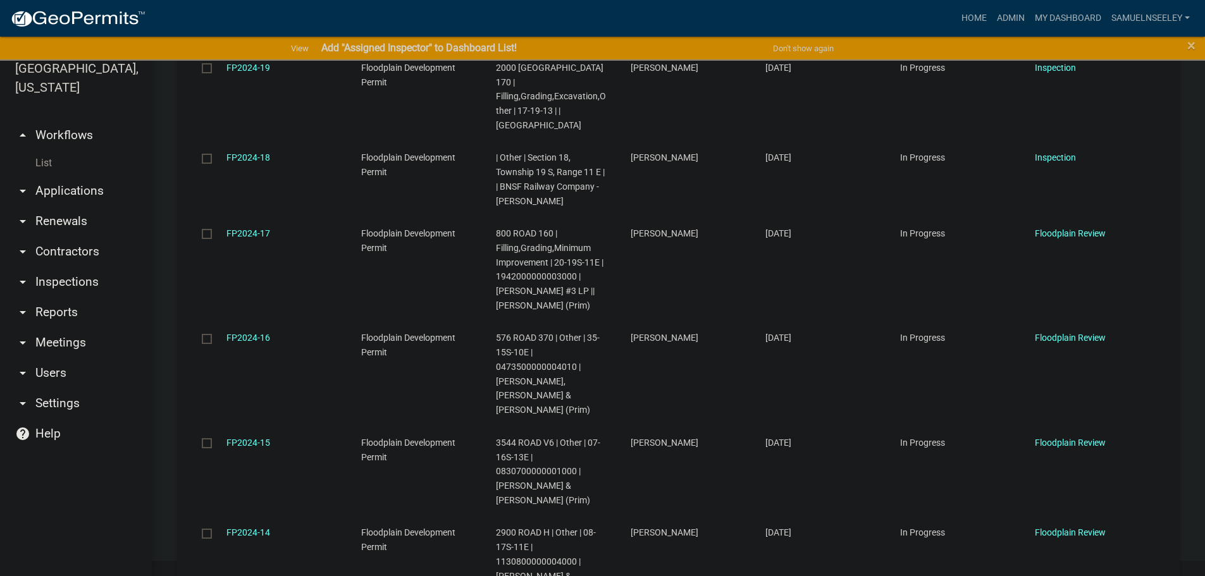
scroll to position [108, 0]
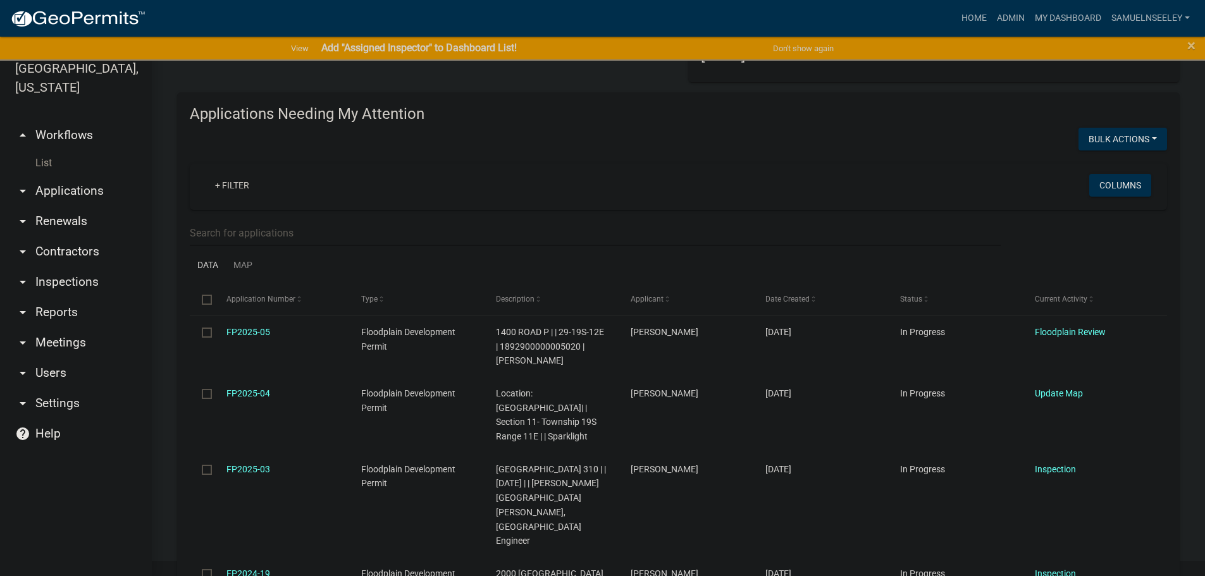
click at [38, 151] on link "List" at bounding box center [76, 163] width 152 height 25
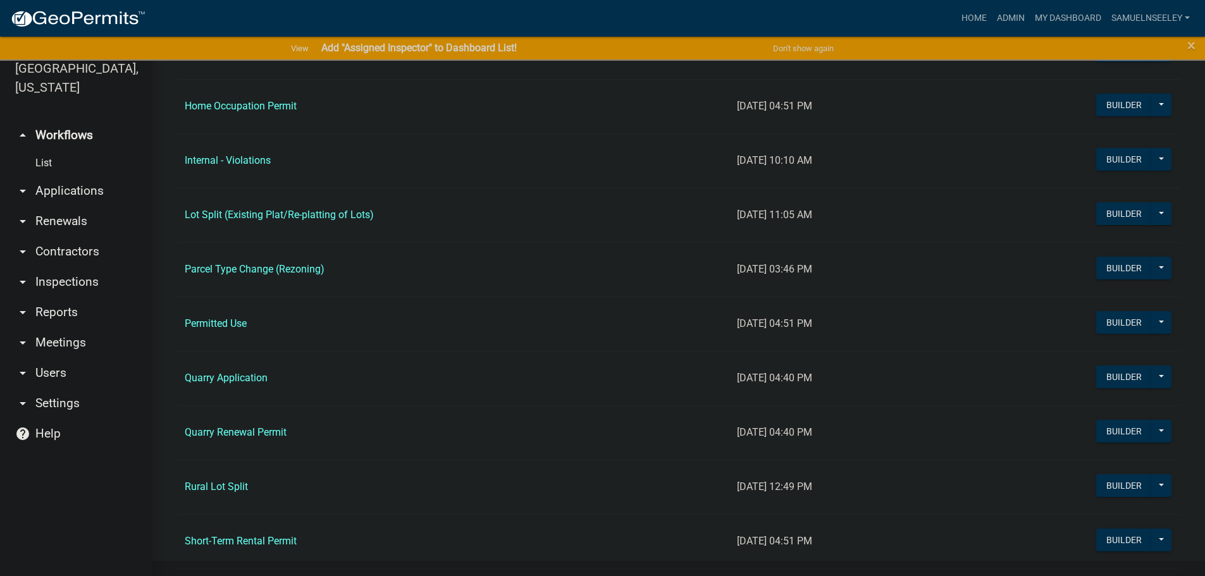
scroll to position [1012, 0]
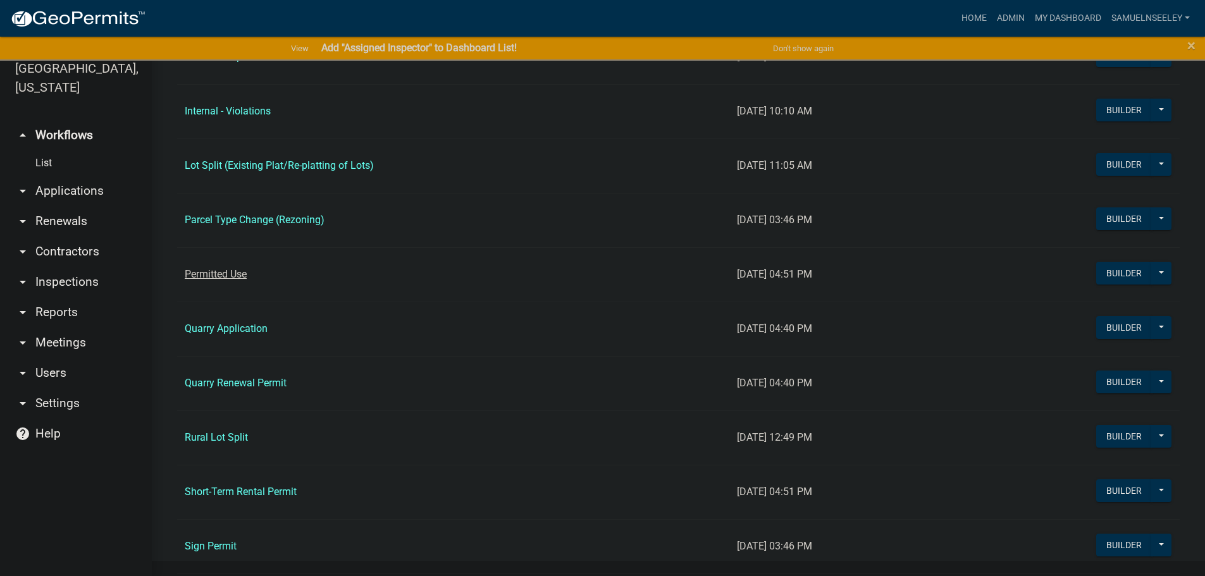
click at [224, 276] on link "Permitted Use" at bounding box center [216, 274] width 62 height 12
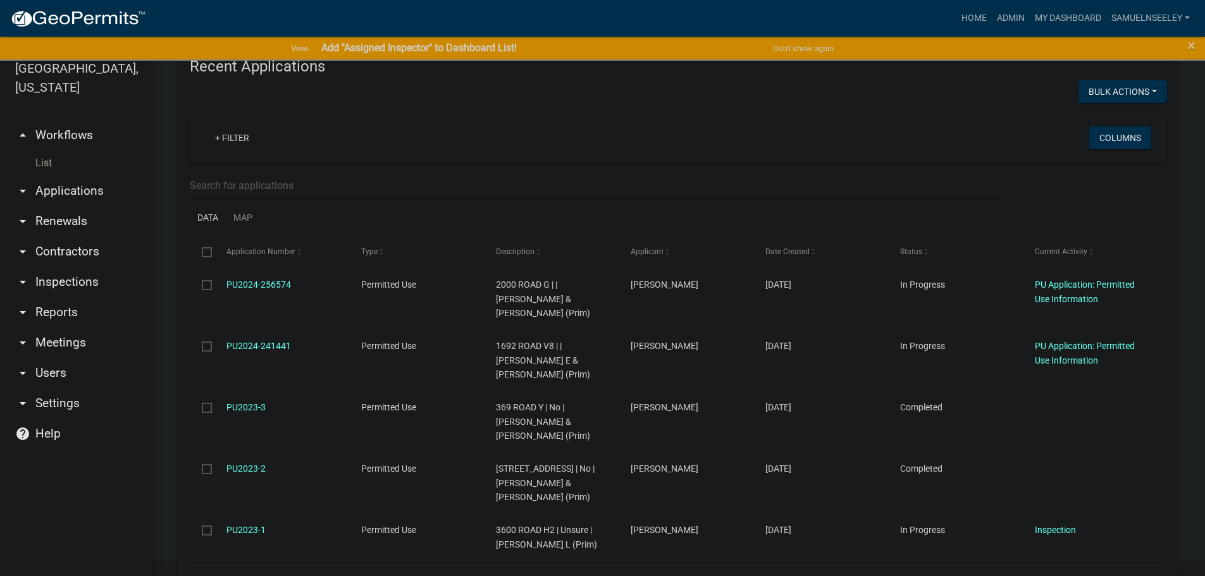
scroll to position [506, 0]
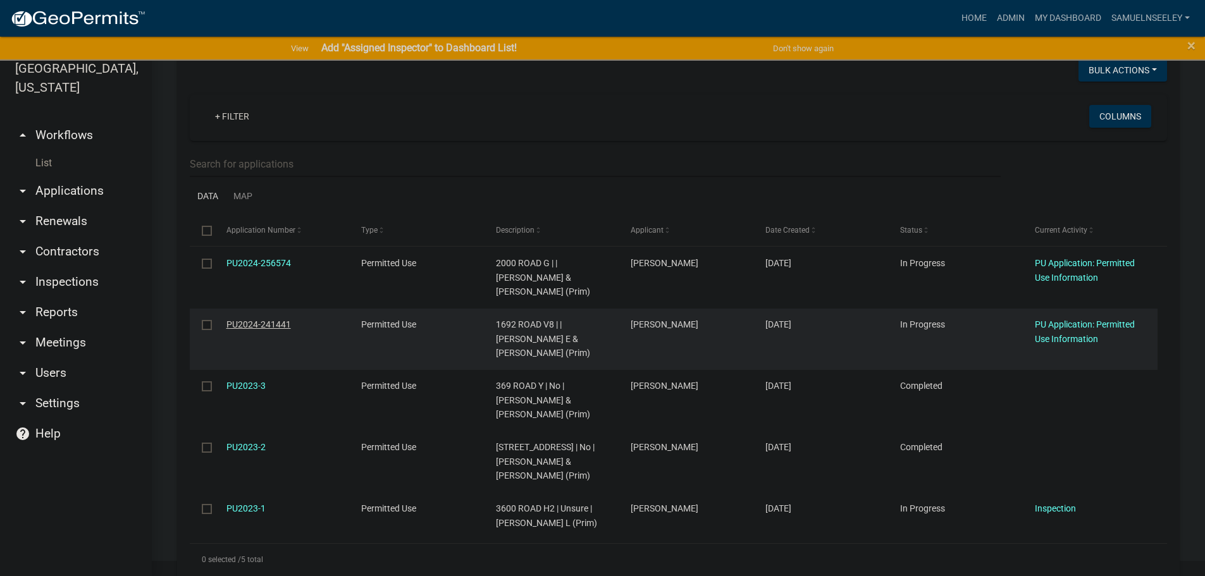
click at [263, 330] on link "PU2024-241441" at bounding box center [258, 324] width 65 height 10
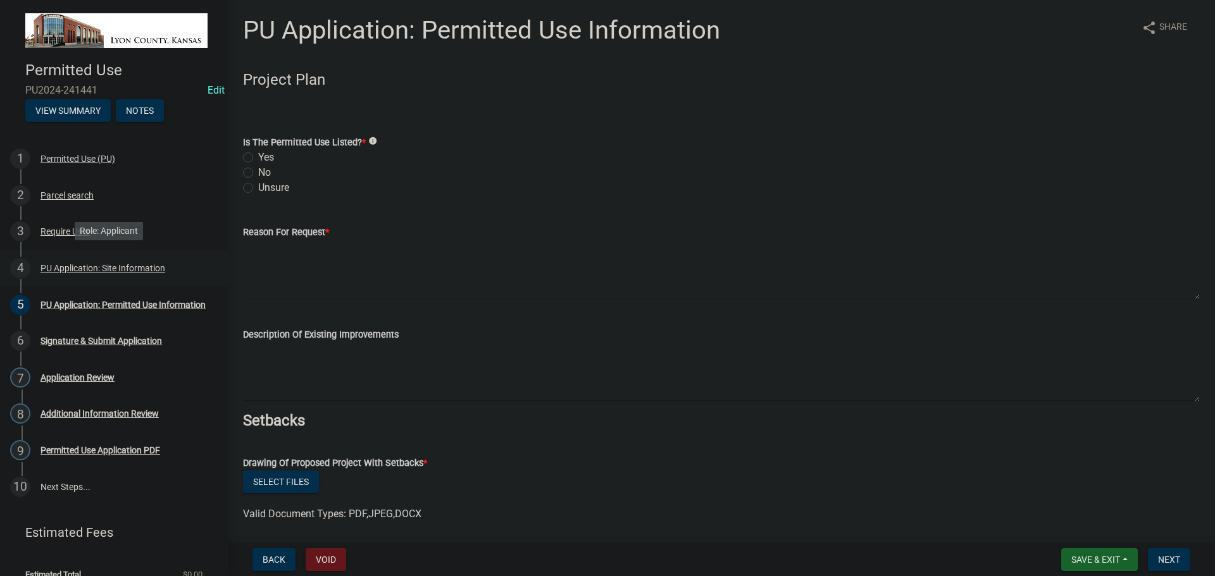
click at [71, 267] on div "PU Application: Site Information" at bounding box center [102, 268] width 125 height 9
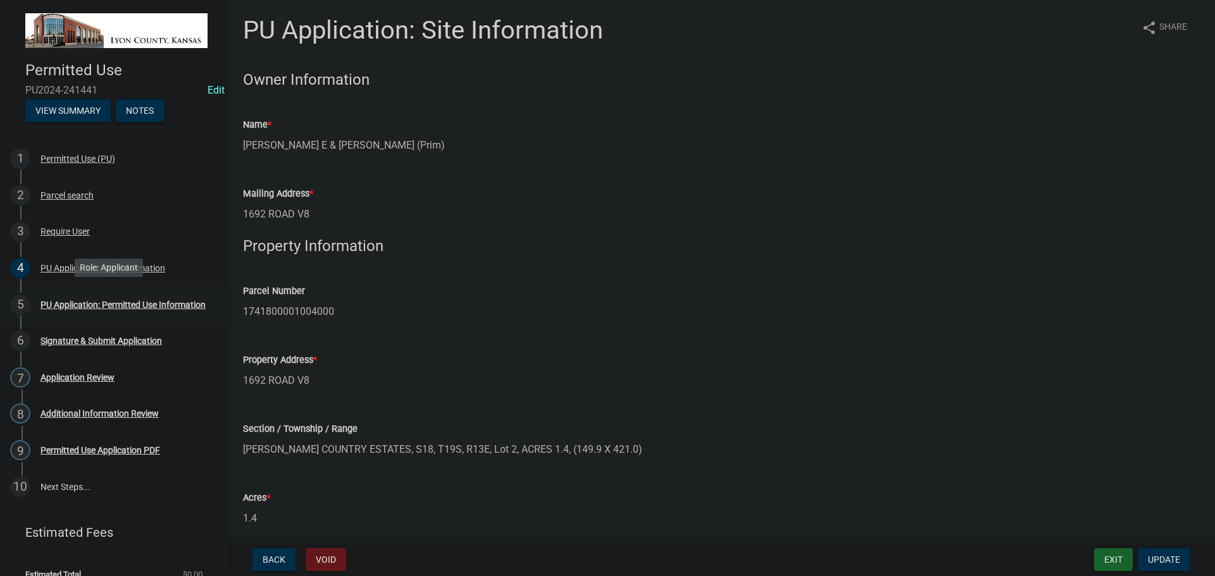
click at [73, 300] on div "PU Application: Permitted Use Information" at bounding box center [122, 304] width 165 height 9
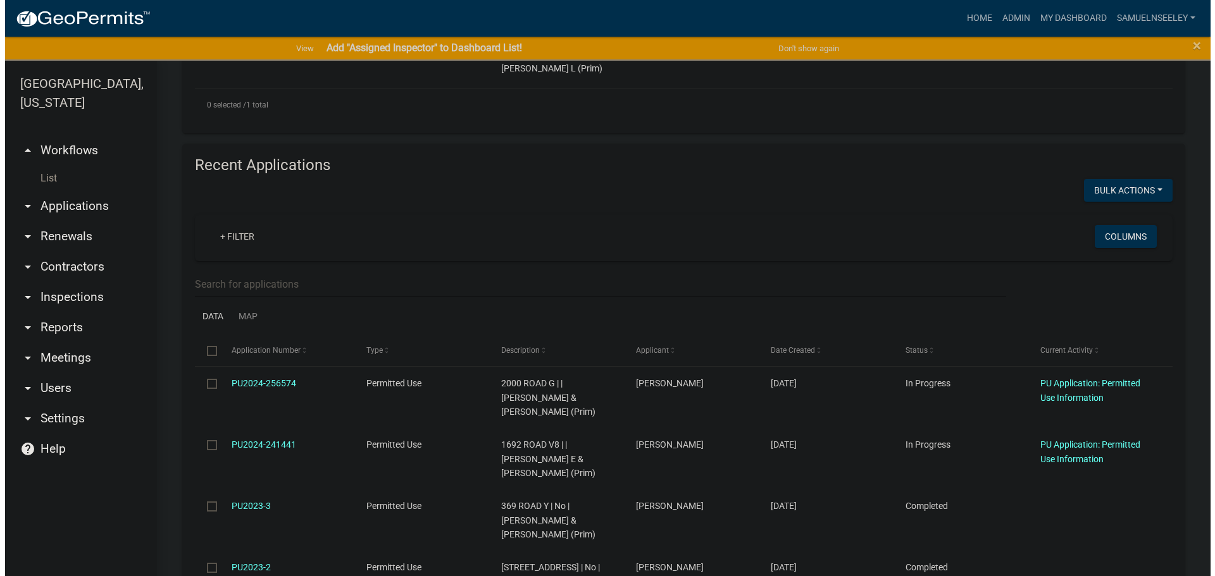
scroll to position [443, 0]
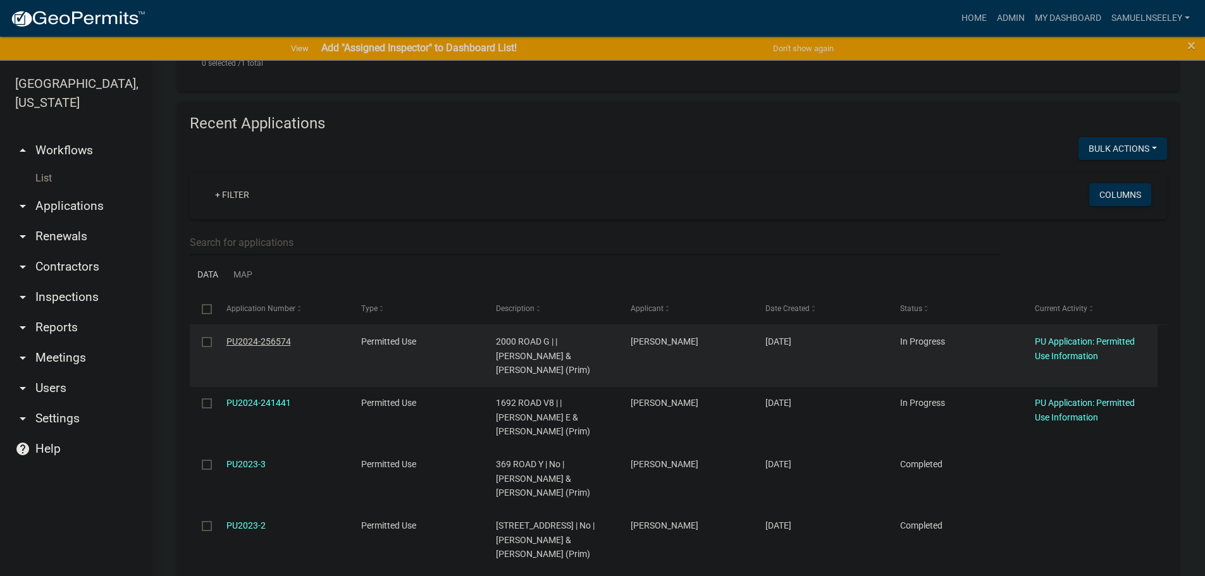
click at [288, 337] on link "PU2024-256574" at bounding box center [258, 342] width 65 height 10
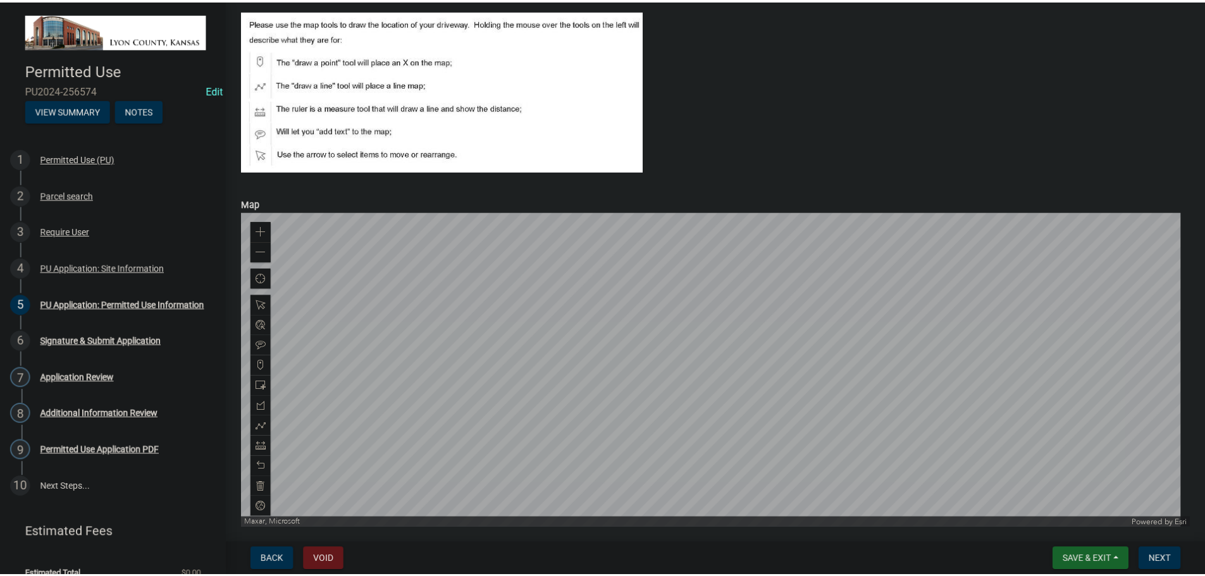
scroll to position [822, 0]
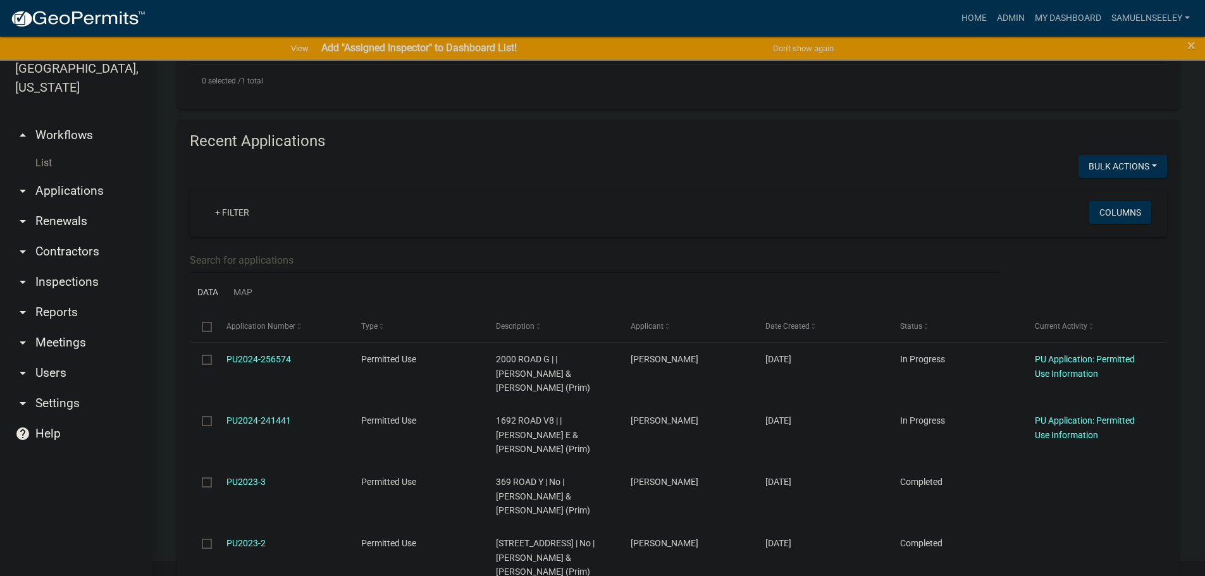
scroll to position [101, 0]
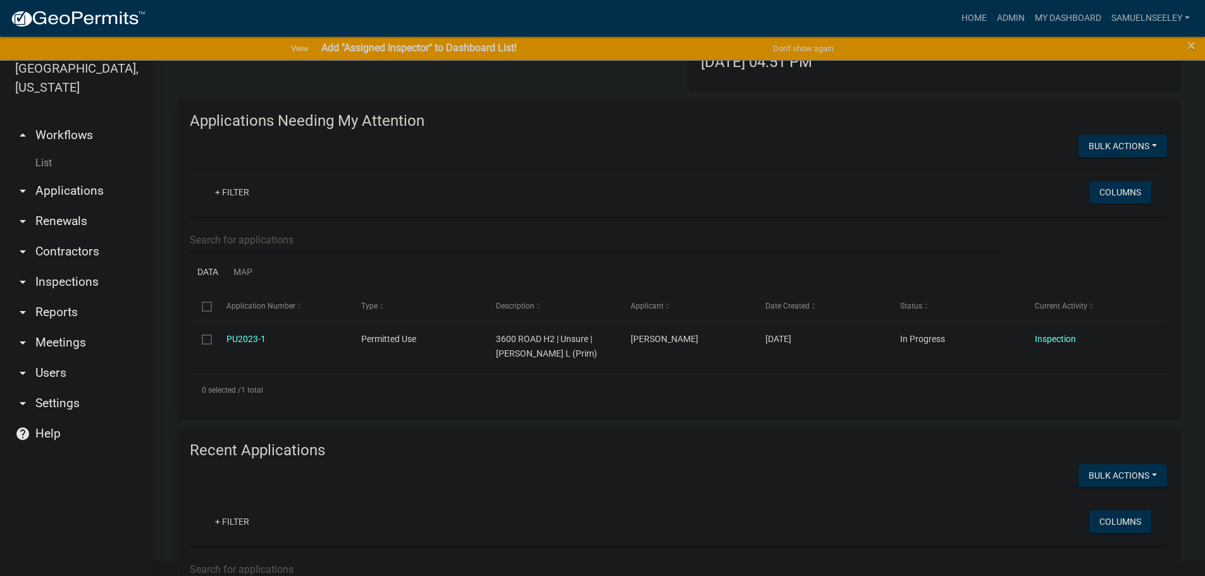
click at [46, 151] on link "List" at bounding box center [76, 163] width 152 height 25
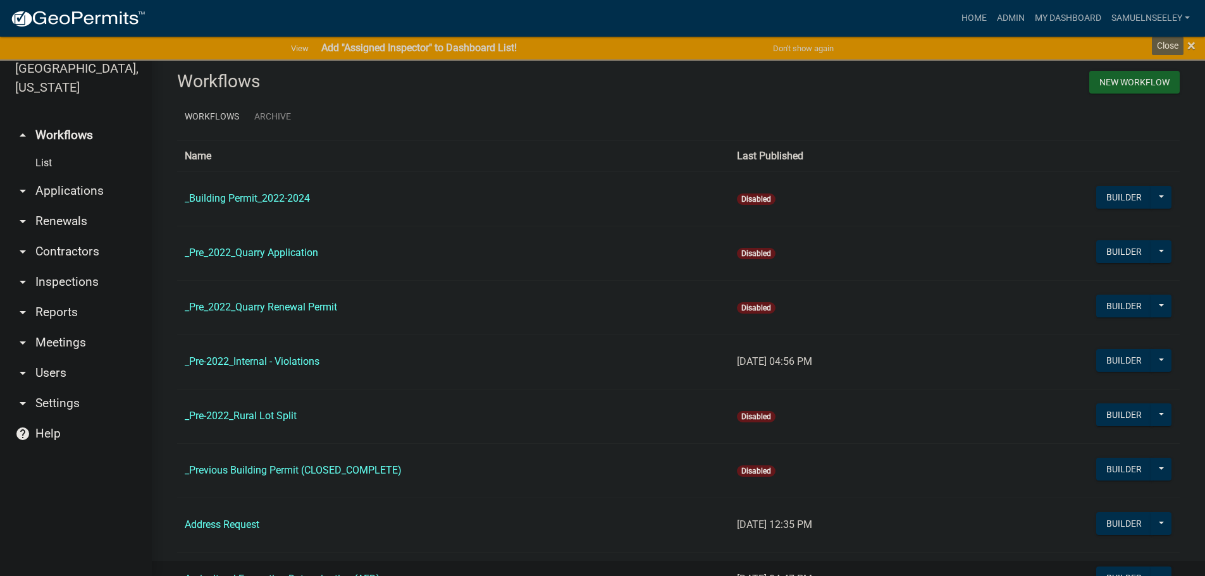
click at [1192, 45] on span "×" at bounding box center [1191, 46] width 8 height 18
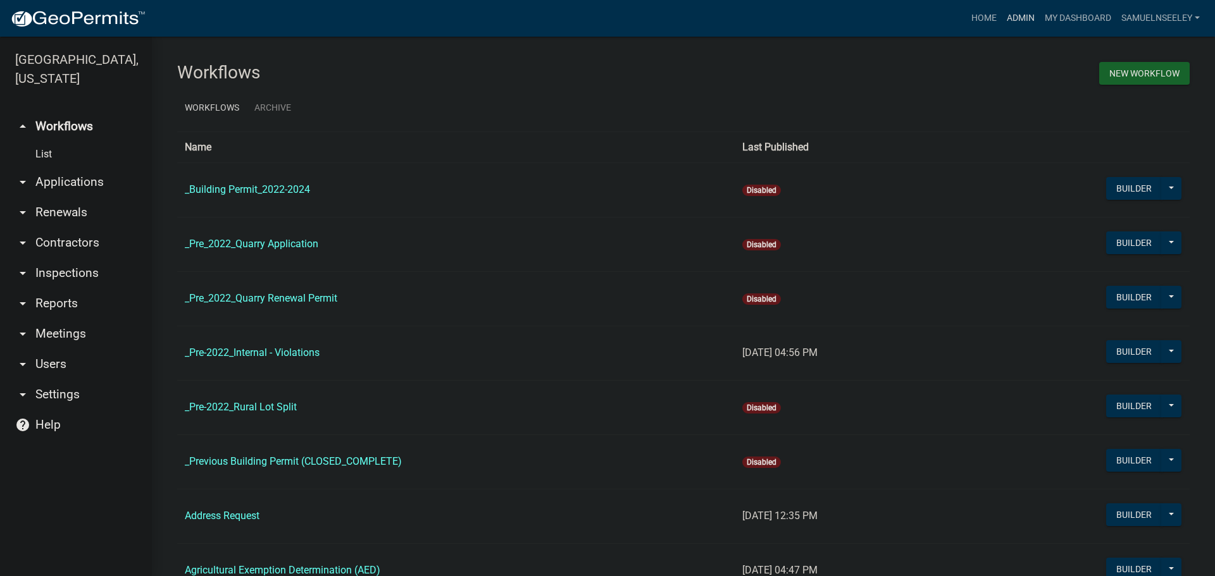
click at [1018, 18] on link "Admin" at bounding box center [1020, 18] width 38 height 24
click at [1080, 22] on link "My Dashboard" at bounding box center [1077, 18] width 77 height 24
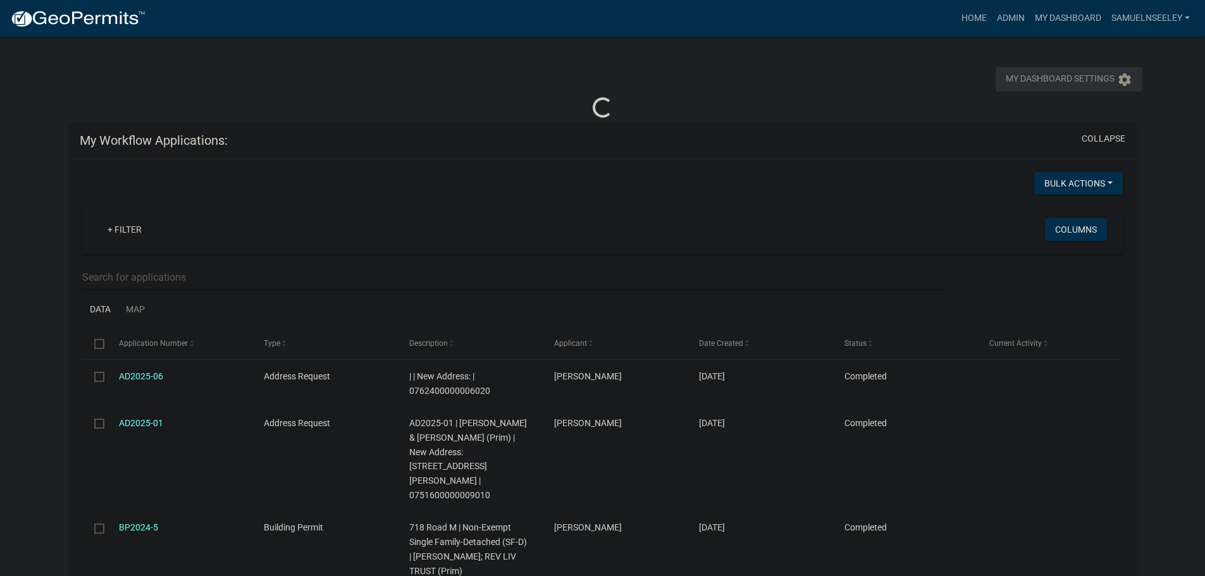
click at [1127, 78] on icon "settings" at bounding box center [1124, 79] width 15 height 15
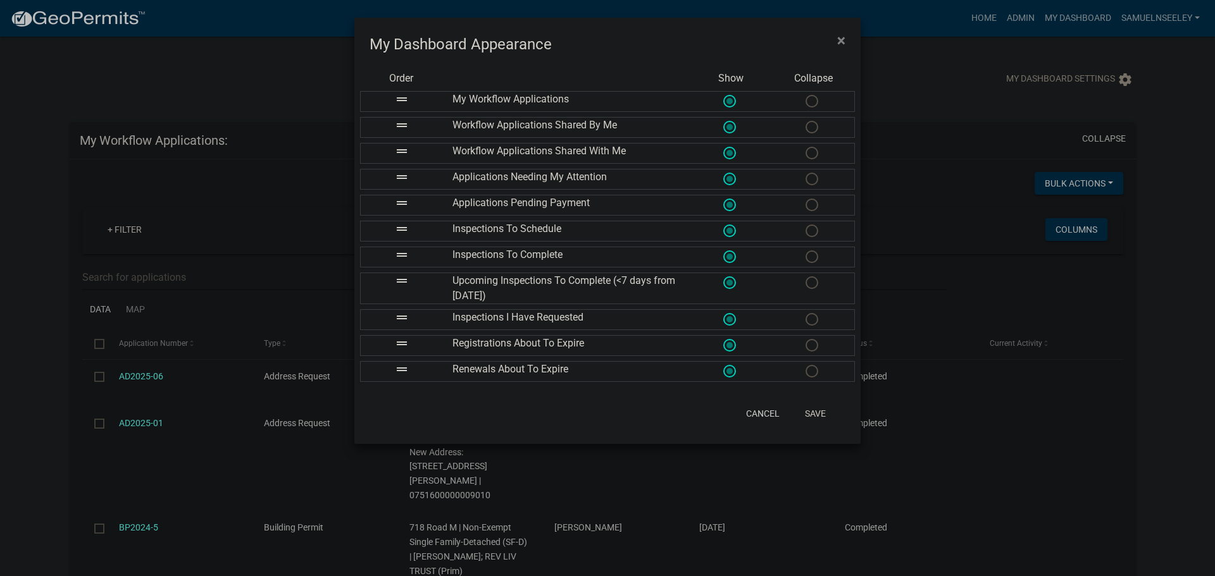
click at [810, 126] on span at bounding box center [811, 127] width 27 height 27
click at [805, 121] on input "radio" at bounding box center [805, 121] width 0 height 0
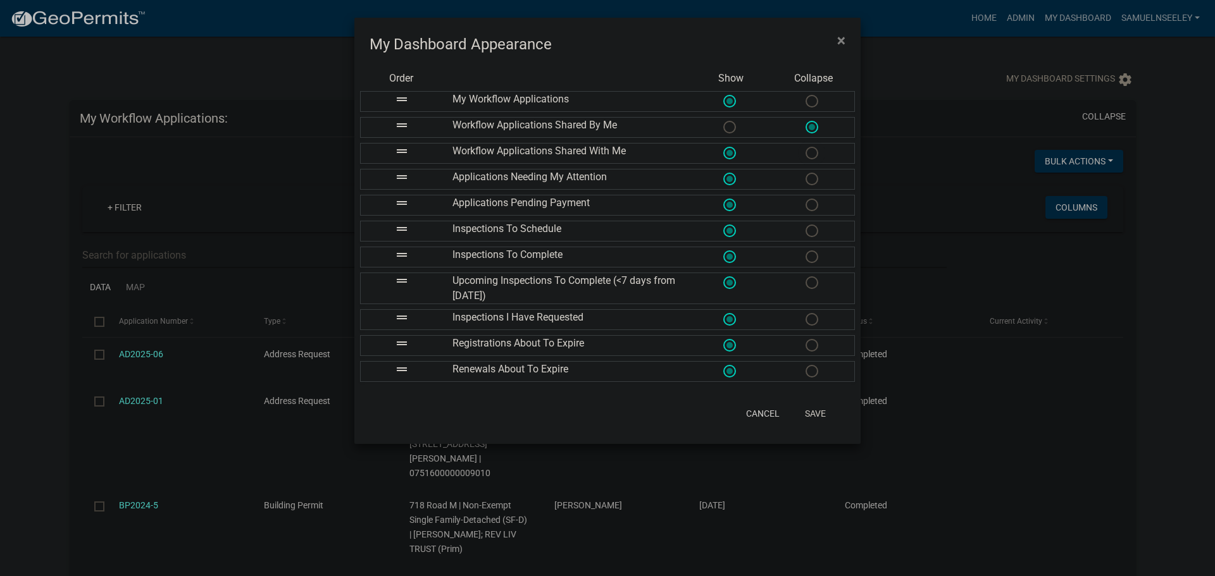
click at [812, 153] on span at bounding box center [811, 153] width 27 height 27
click at [805, 147] on input "radio" at bounding box center [805, 147] width 0 height 0
click at [815, 230] on span at bounding box center [811, 231] width 27 height 27
click at [805, 225] on input "radio" at bounding box center [805, 225] width 0 height 0
click at [812, 257] on span at bounding box center [811, 257] width 27 height 27
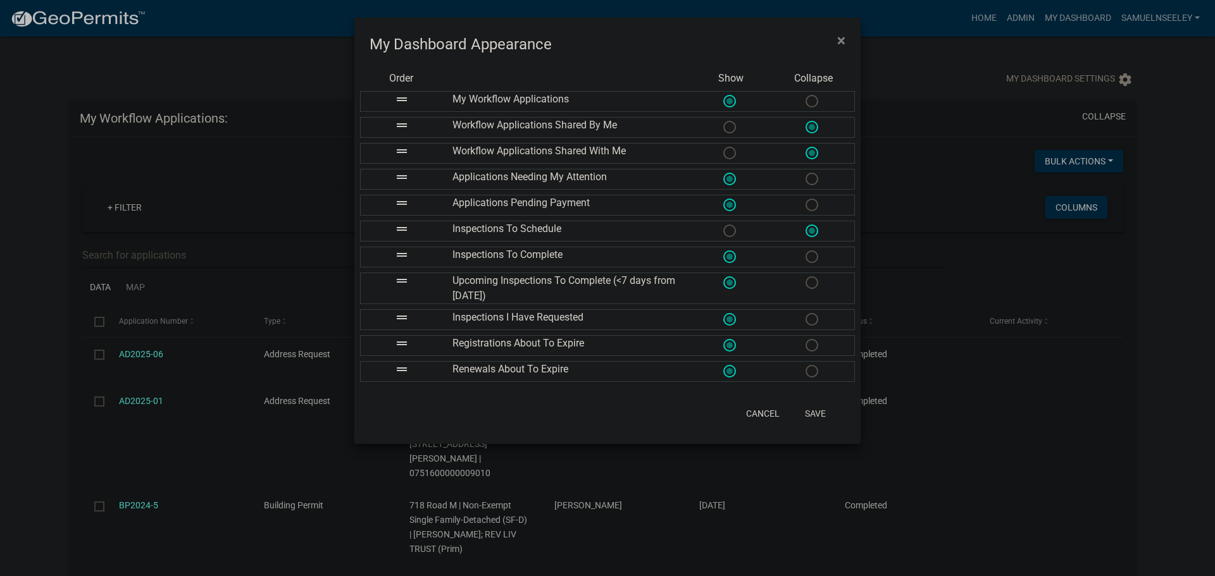
click at [805, 251] on input "radio" at bounding box center [805, 251] width 0 height 0
click at [813, 289] on span at bounding box center [811, 282] width 27 height 27
click at [805, 276] on input "radio" at bounding box center [805, 276] width 0 height 0
click at [813, 317] on span at bounding box center [811, 319] width 27 height 27
click at [805, 313] on input "radio" at bounding box center [805, 313] width 0 height 0
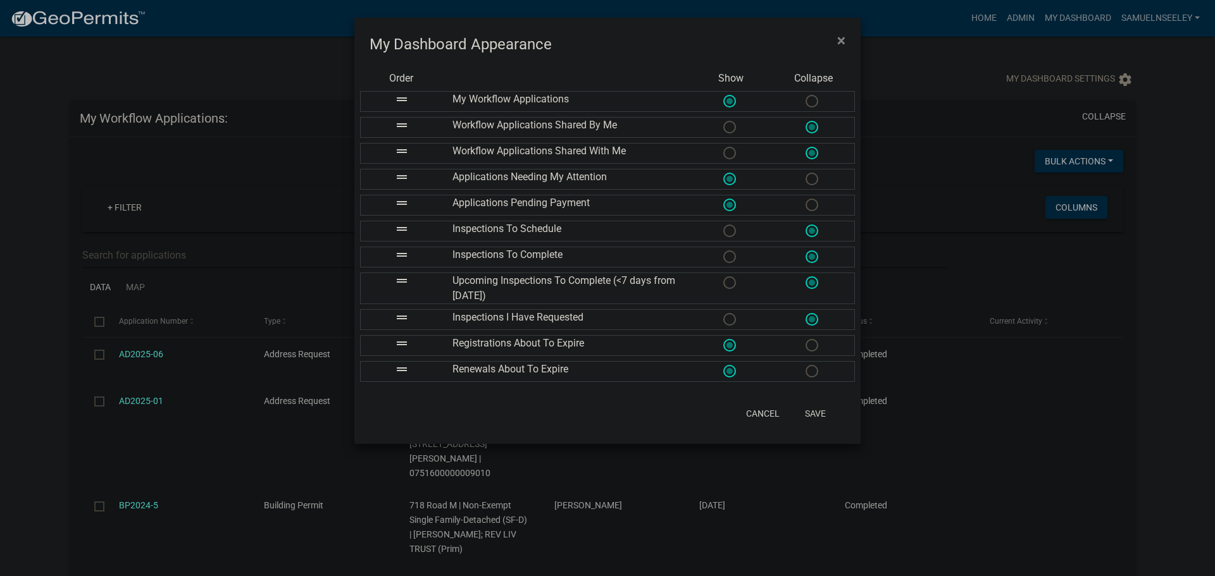
click at [808, 343] on span at bounding box center [811, 345] width 27 height 27
click at [805, 339] on input "radio" at bounding box center [805, 339] width 0 height 0
click at [809, 371] on span at bounding box center [811, 371] width 27 height 27
click at [805, 365] on input "radio" at bounding box center [805, 365] width 0 height 0
drag, startPoint x: 395, startPoint y: 183, endPoint x: 395, endPoint y: 94, distance: 88.6
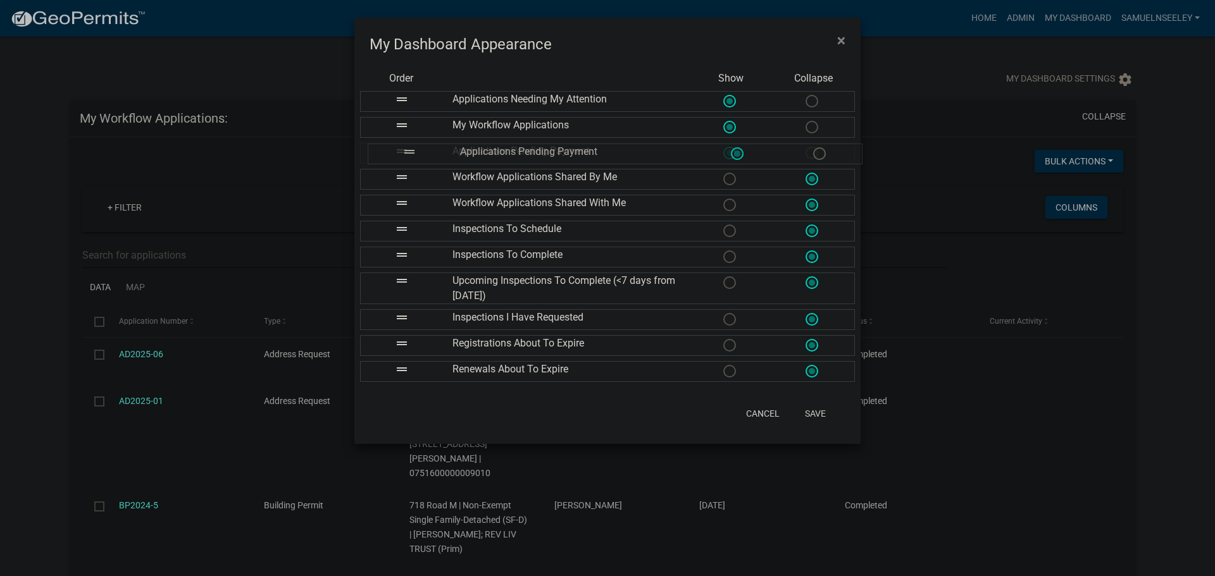
drag, startPoint x: 401, startPoint y: 204, endPoint x: 408, endPoint y: 147, distance: 57.4
click at [815, 413] on button "Save" at bounding box center [815, 413] width 41 height 23
